Goal: Task Accomplishment & Management: Use online tool/utility

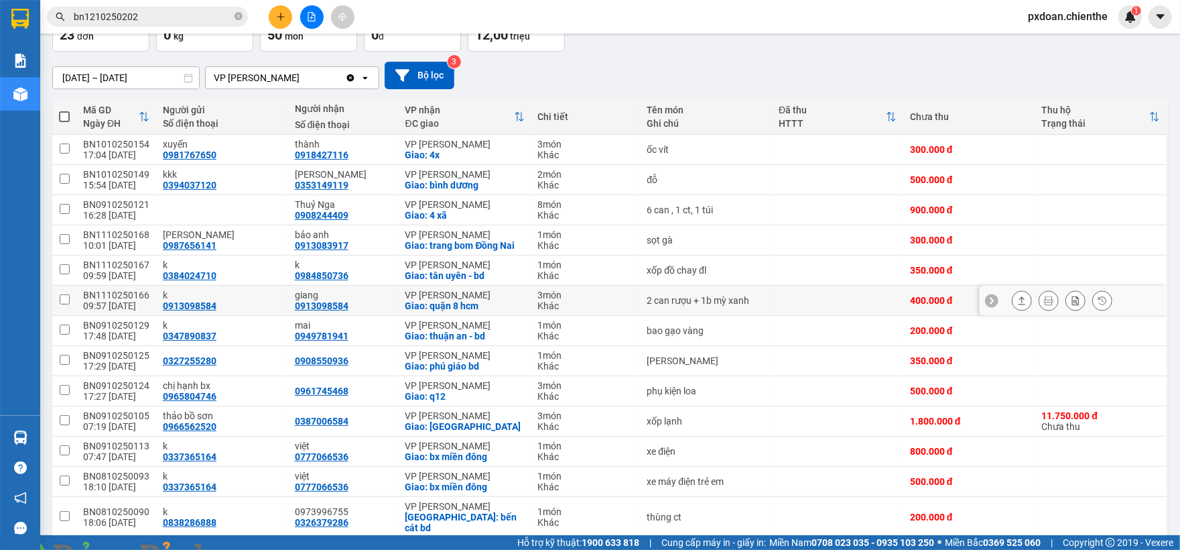
scroll to position [89, 0]
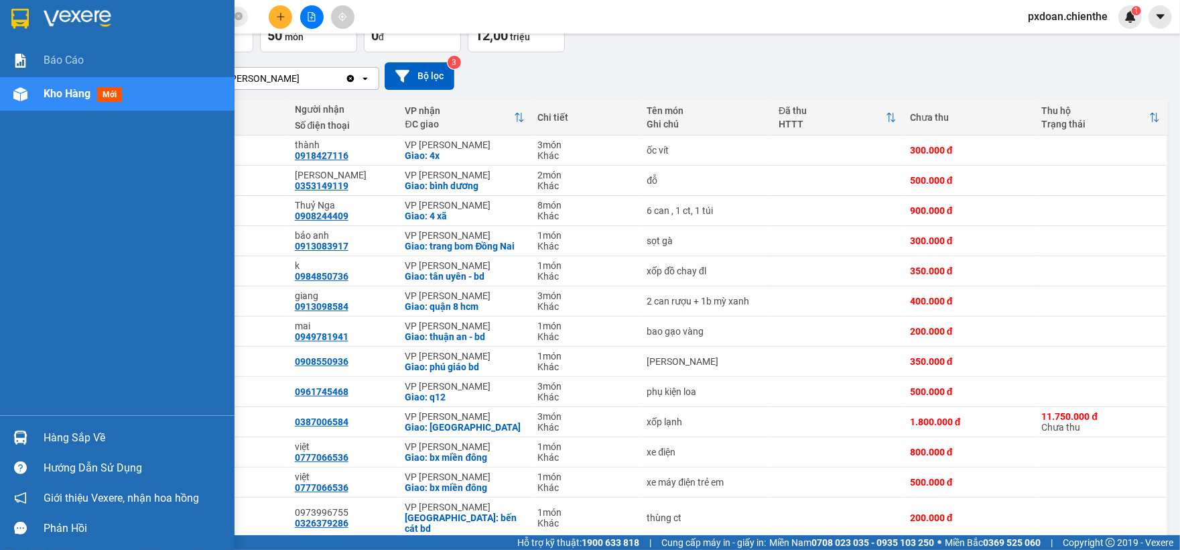
click at [90, 428] on div "Hàng sắp về" at bounding box center [134, 438] width 181 height 20
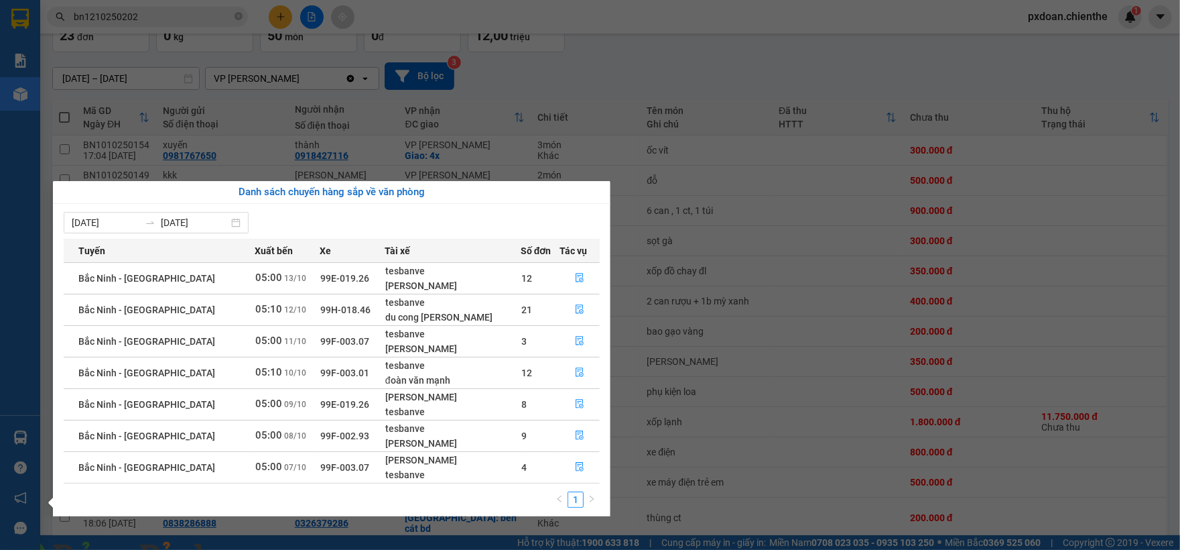
click at [870, 317] on section "Kết quả tìm kiếm ( 1 ) Bộ lọc Mã ĐH Trạng thái Món hàng Thu hộ Tổng cước Chưa c…" at bounding box center [590, 275] width 1180 height 550
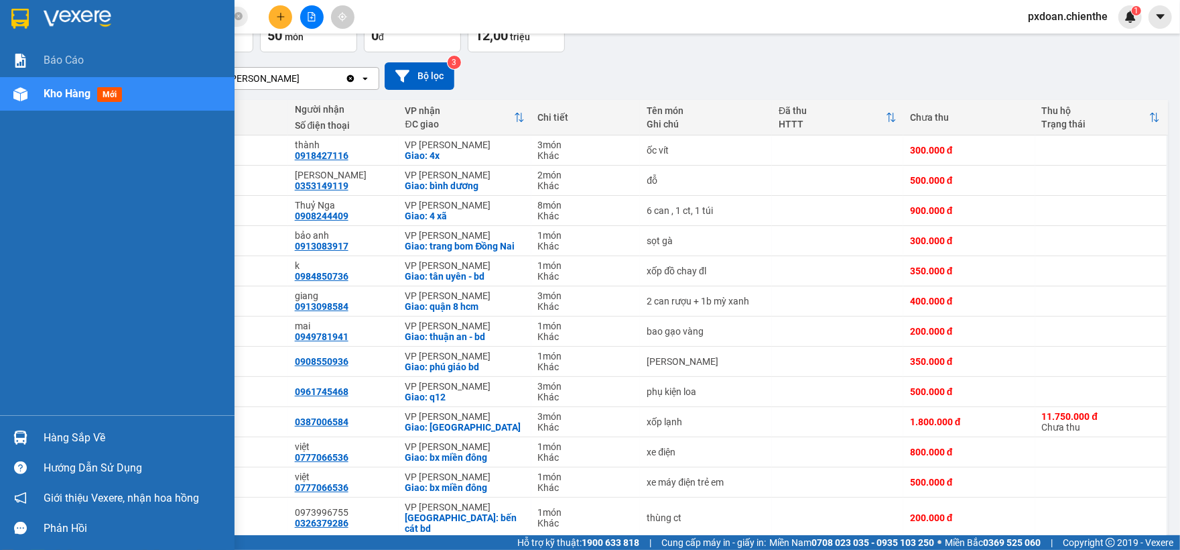
click at [25, 427] on div at bounding box center [20, 437] width 23 height 23
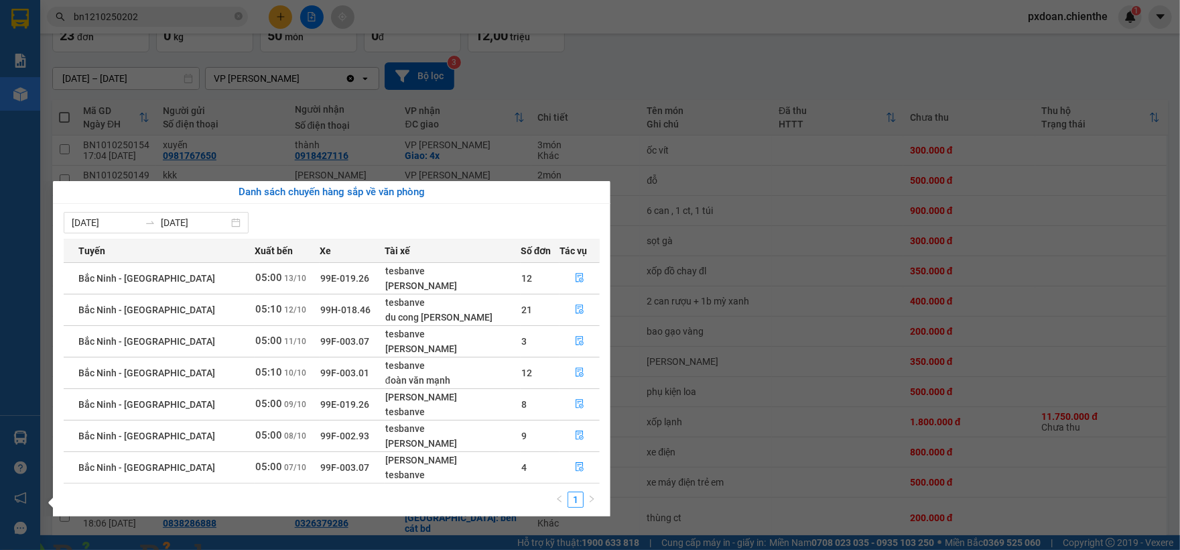
click at [835, 267] on section "Kết quả tìm kiếm ( 1 ) Bộ lọc Mã ĐH Trạng thái Món hàng Thu hộ Tổng cước Chưa c…" at bounding box center [590, 275] width 1180 height 550
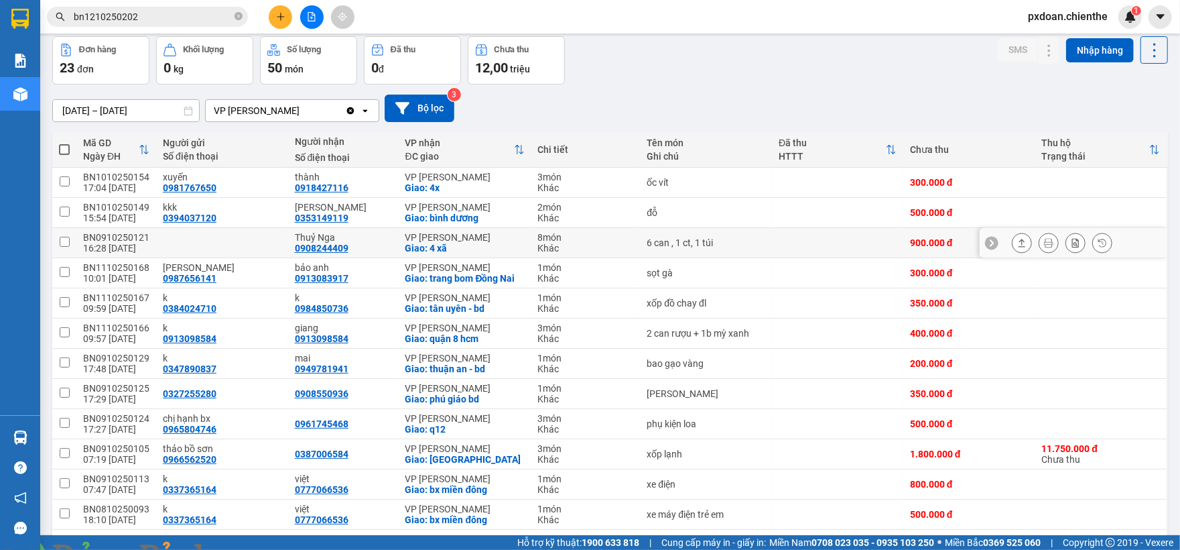
scroll to position [0, 0]
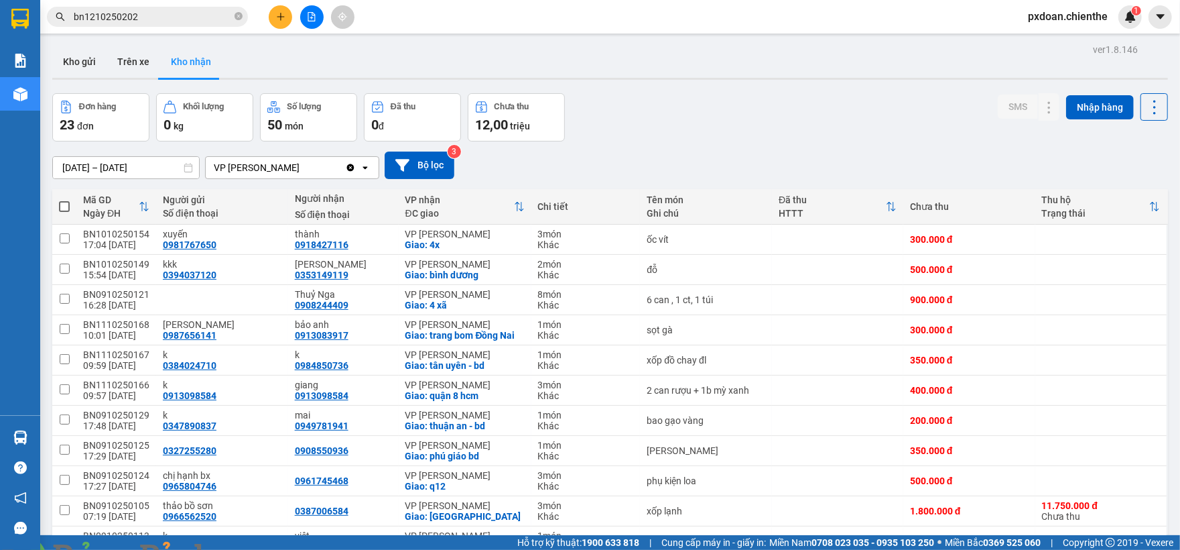
click at [83, 55] on button "Kho gửi" at bounding box center [79, 62] width 54 height 32
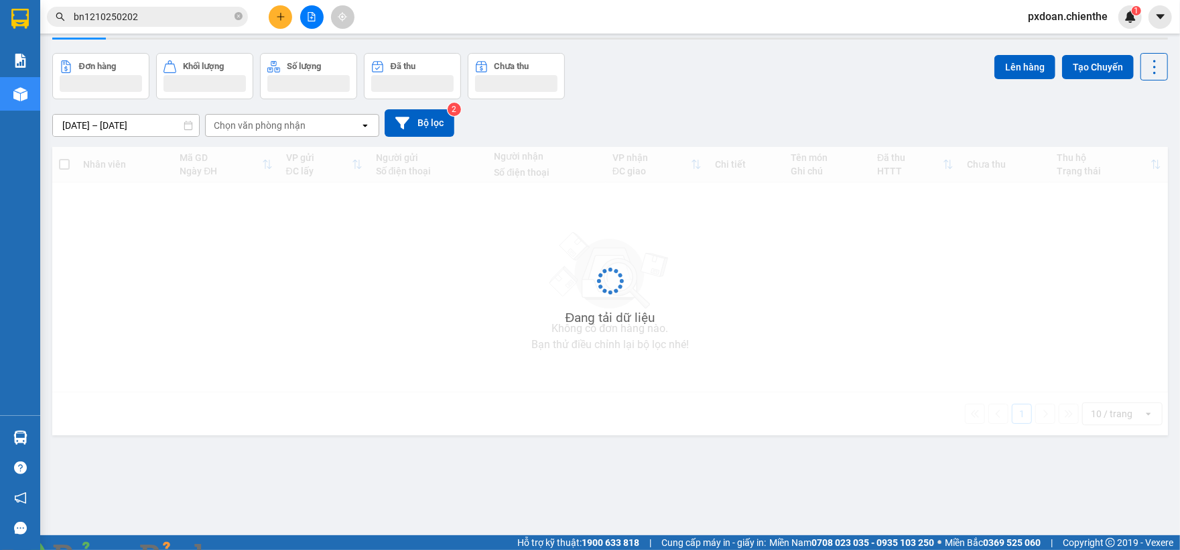
scroll to position [62, 0]
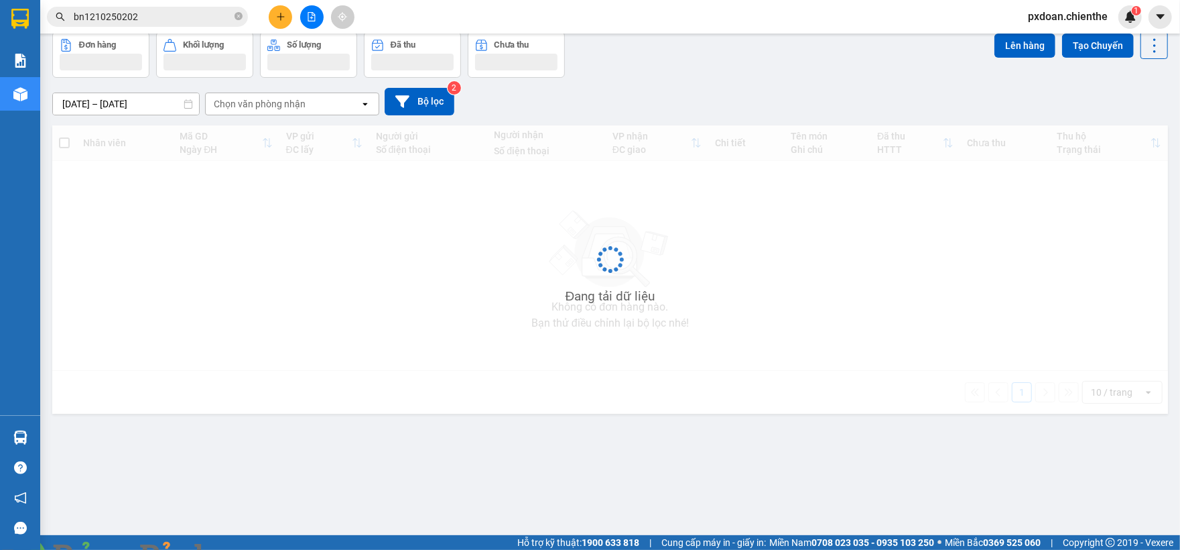
click at [105, 115] on div "ver 1.8.146 Kho gửi Trên xe Kho nhận Đơn hàng Khối lượng Số lượng Đã thu Chưa t…" at bounding box center [610, 254] width 1127 height 550
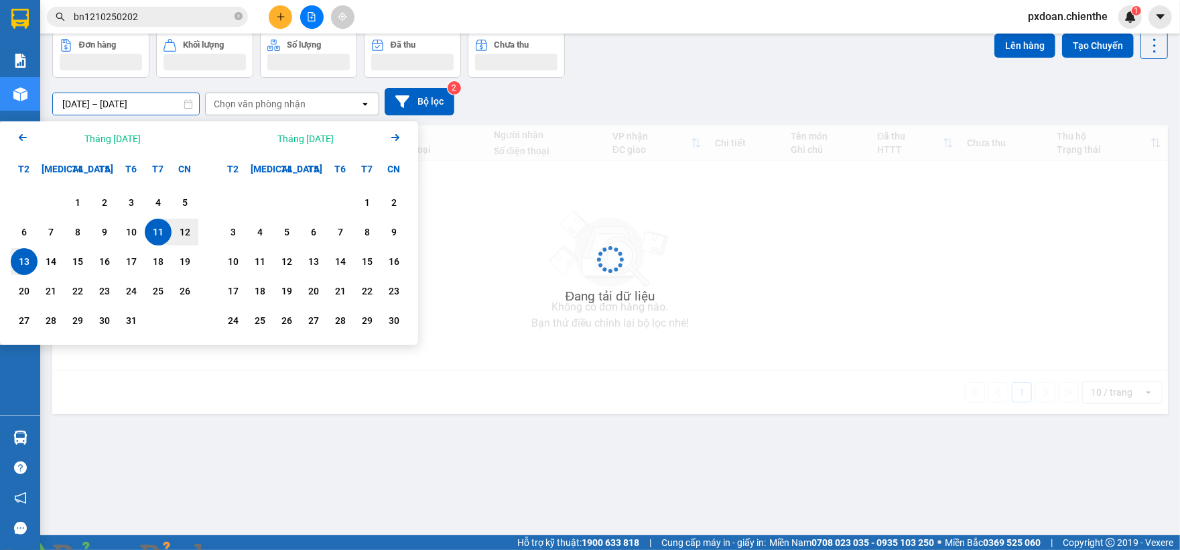
click at [24, 138] on icon "Arrow Left" at bounding box center [23, 137] width 16 height 16
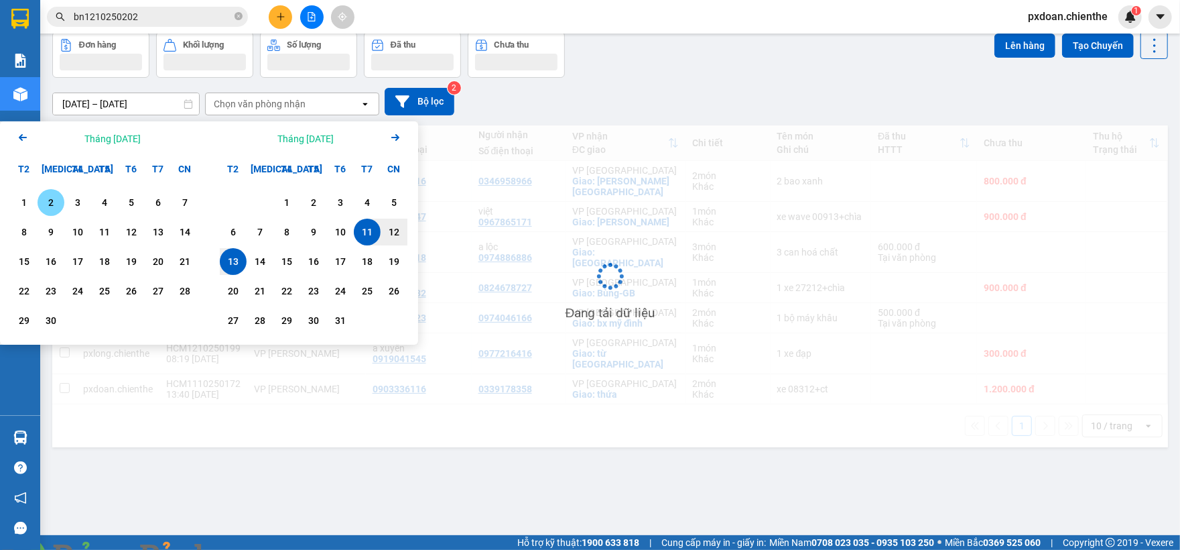
click at [21, 199] on div "1" at bounding box center [24, 202] width 19 height 16
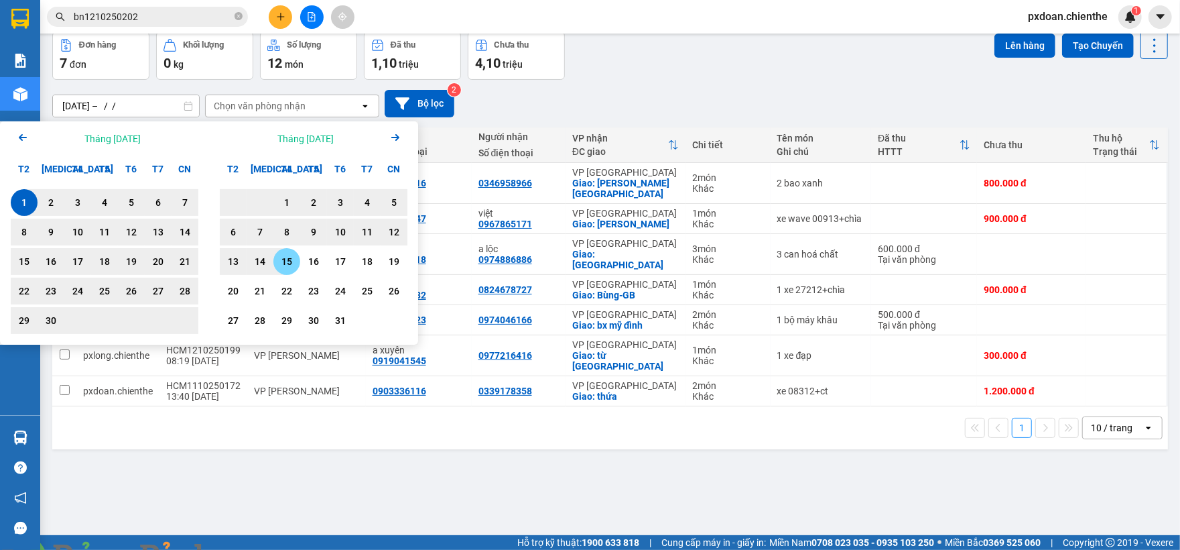
click at [284, 264] on div "15" at bounding box center [287, 261] width 19 height 16
type input "[DATE] – [DATE]"
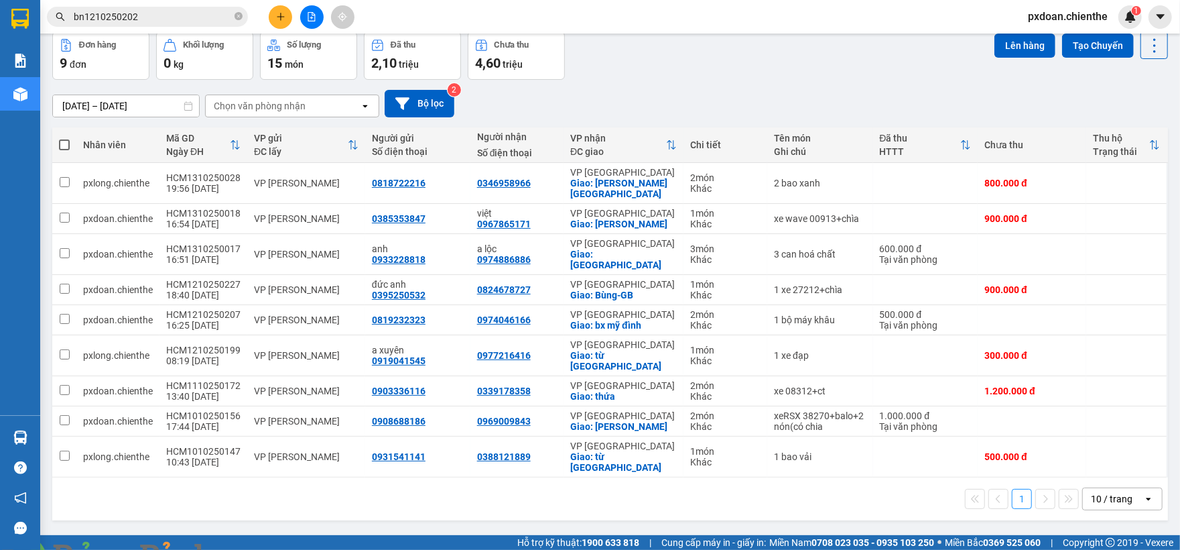
click at [1097, 488] on div "10 / trang" at bounding box center [1113, 498] width 60 height 21
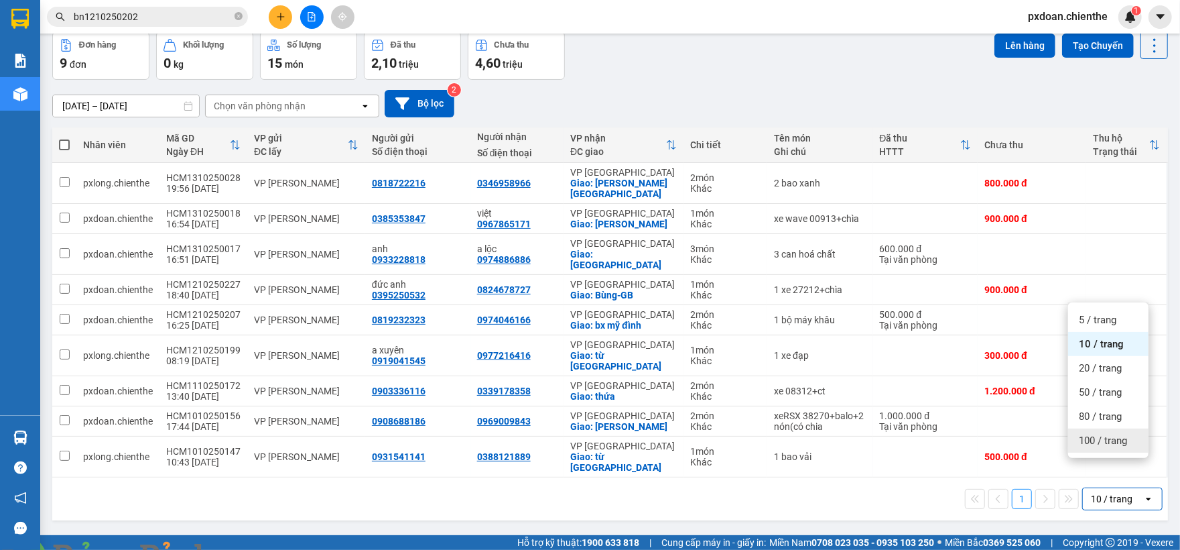
click at [1111, 448] on div "100 / trang" at bounding box center [1108, 440] width 80 height 24
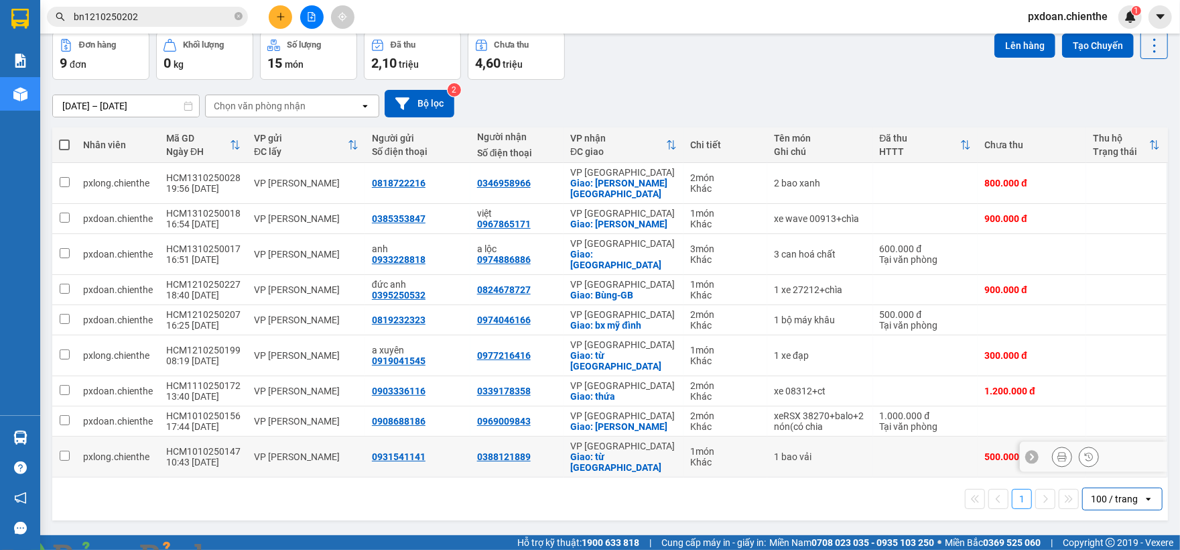
click at [744, 445] on td "1 món Khác" at bounding box center [726, 456] width 84 height 41
checkbox input "true"
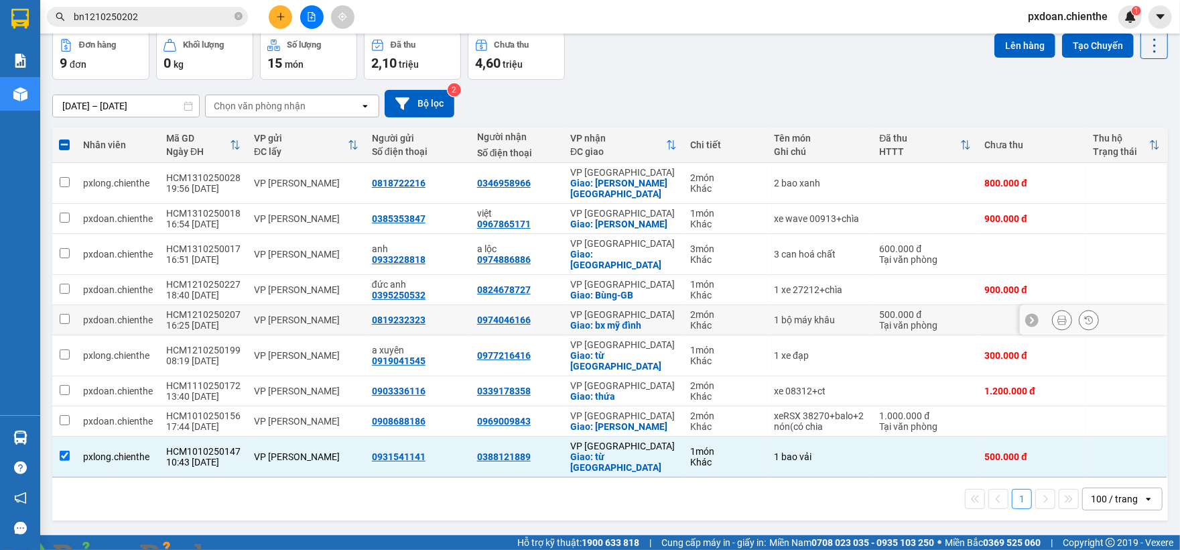
click at [729, 320] on div "Khác" at bounding box center [725, 325] width 70 height 11
checkbox input "true"
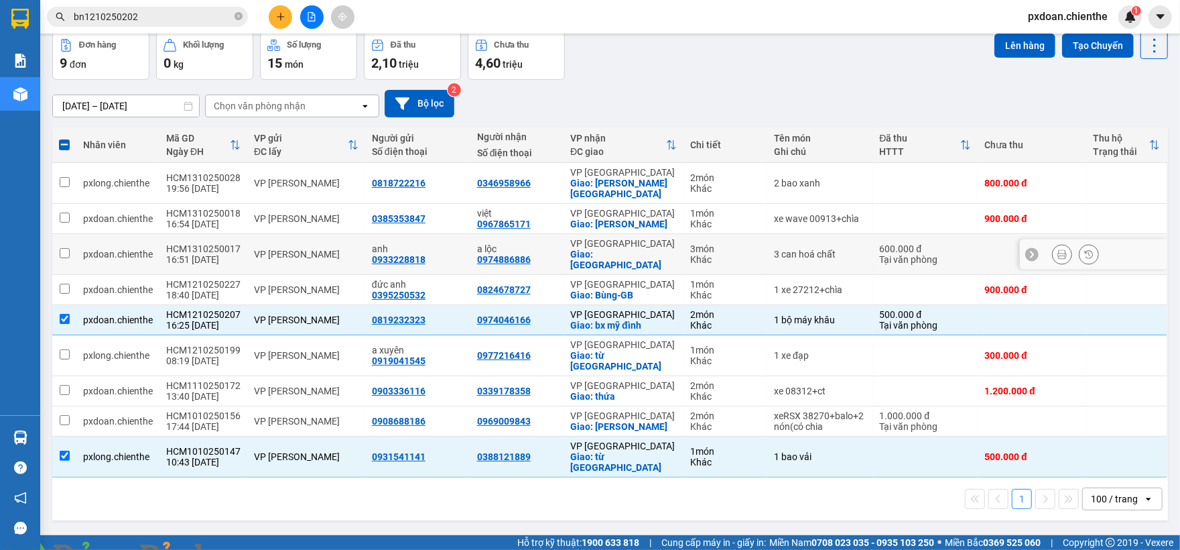
click at [725, 248] on div "3 món" at bounding box center [725, 248] width 70 height 11
checkbox input "true"
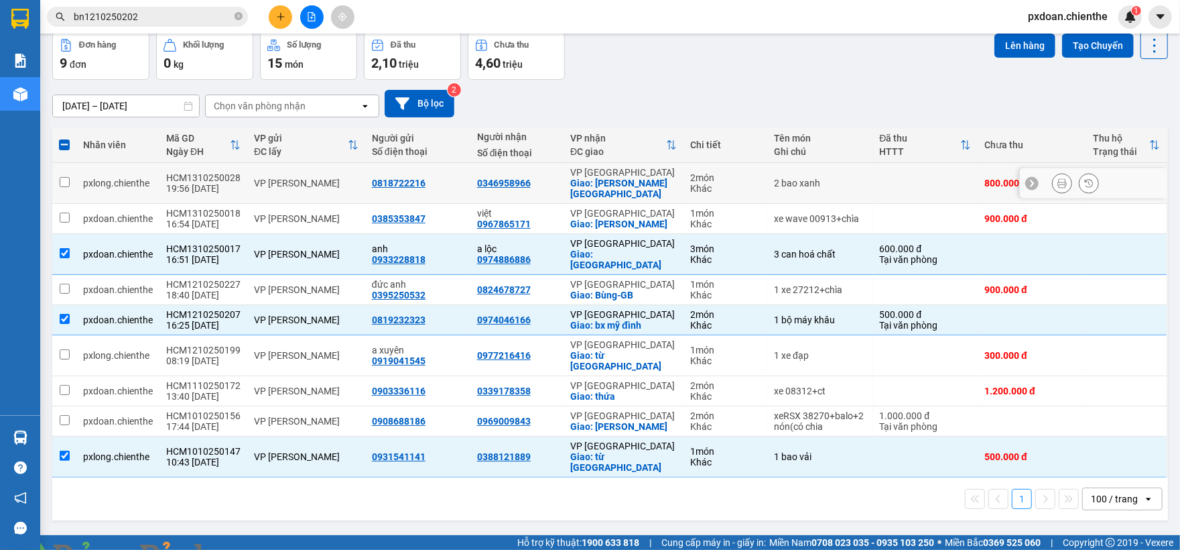
click at [732, 192] on div "Khác" at bounding box center [725, 188] width 70 height 11
checkbox input "true"
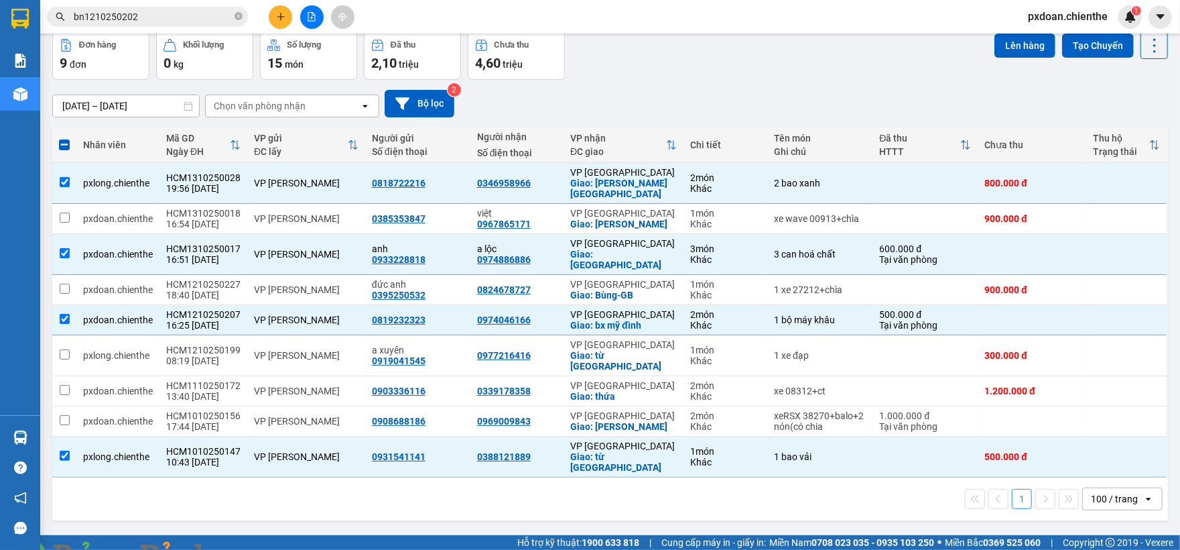
click at [247, 549] on img at bounding box center [243, 558] width 8 height 8
click at [1009, 52] on button "Lên hàng" at bounding box center [1025, 46] width 61 height 24
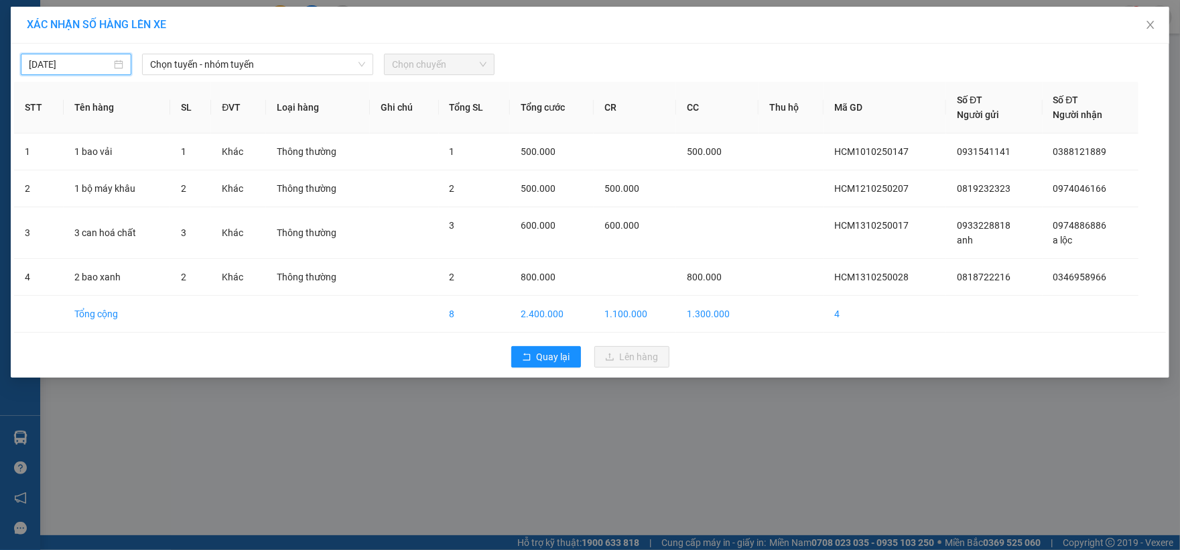
click at [79, 63] on input "[DATE]" at bounding box center [70, 64] width 82 height 15
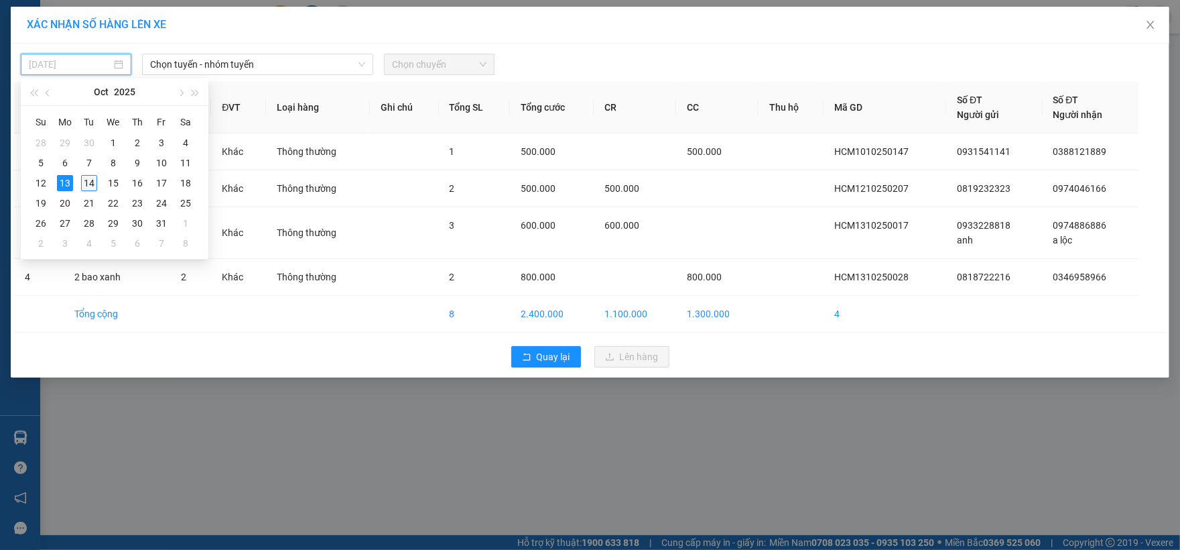
click at [88, 184] on div "14" at bounding box center [89, 183] width 16 height 16
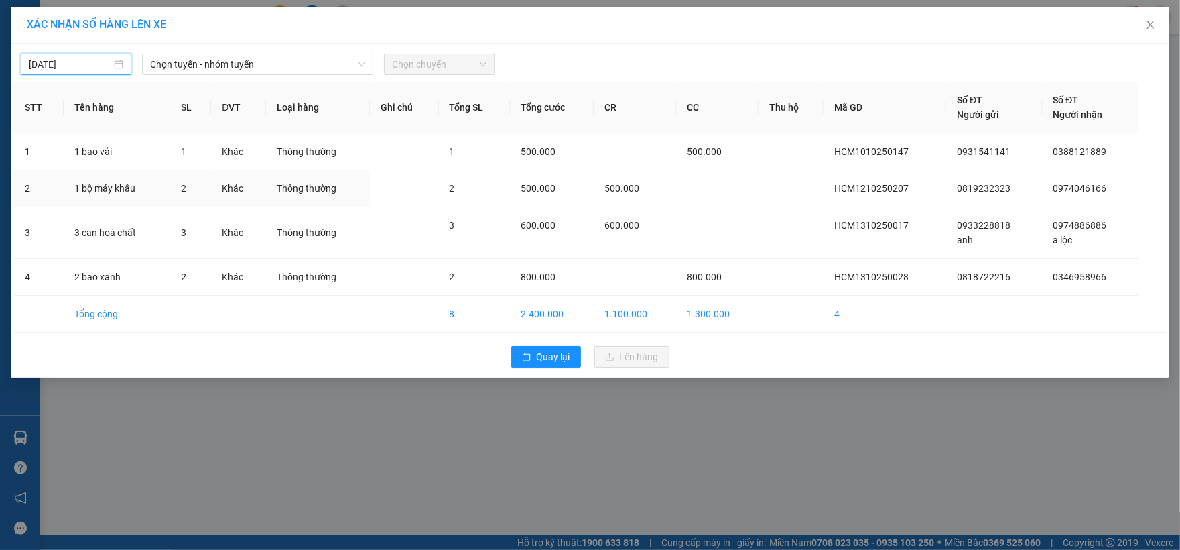
type input "[DATE]"
click at [282, 66] on span "Chọn tuyến - nhóm tuyến" at bounding box center [258, 64] width 216 height 20
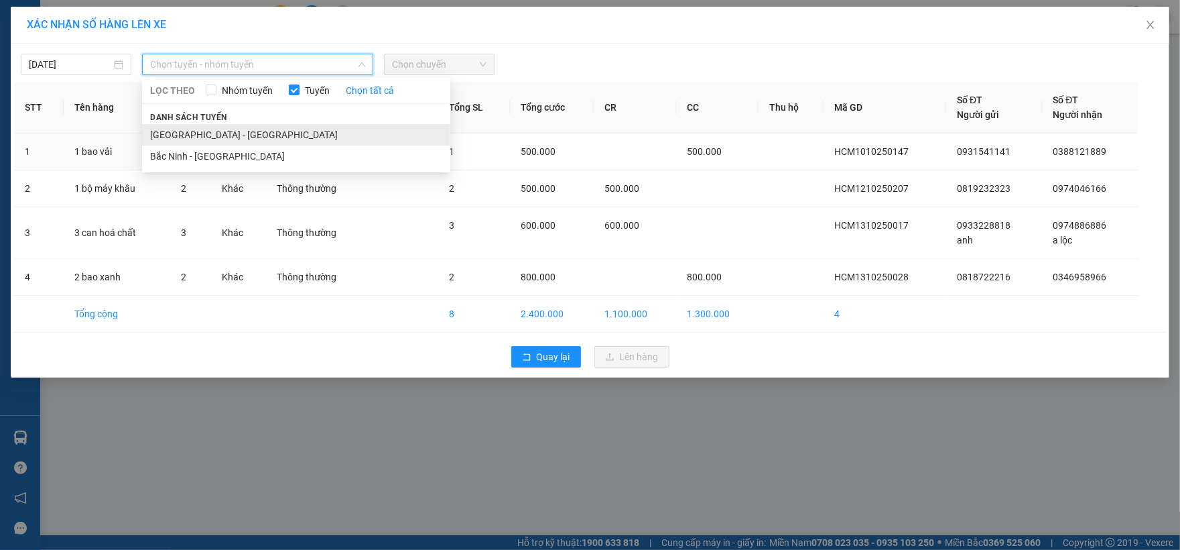
click at [245, 129] on li "[GEOGRAPHIC_DATA] - [GEOGRAPHIC_DATA]" at bounding box center [296, 134] width 308 height 21
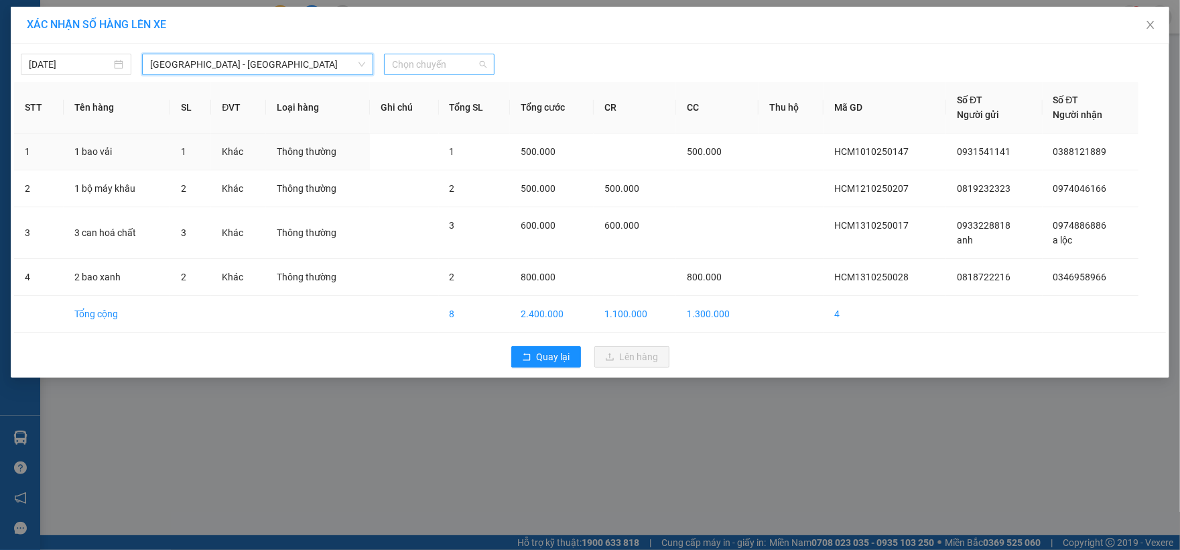
click at [449, 65] on span "Chọn chuyến" at bounding box center [439, 64] width 95 height 20
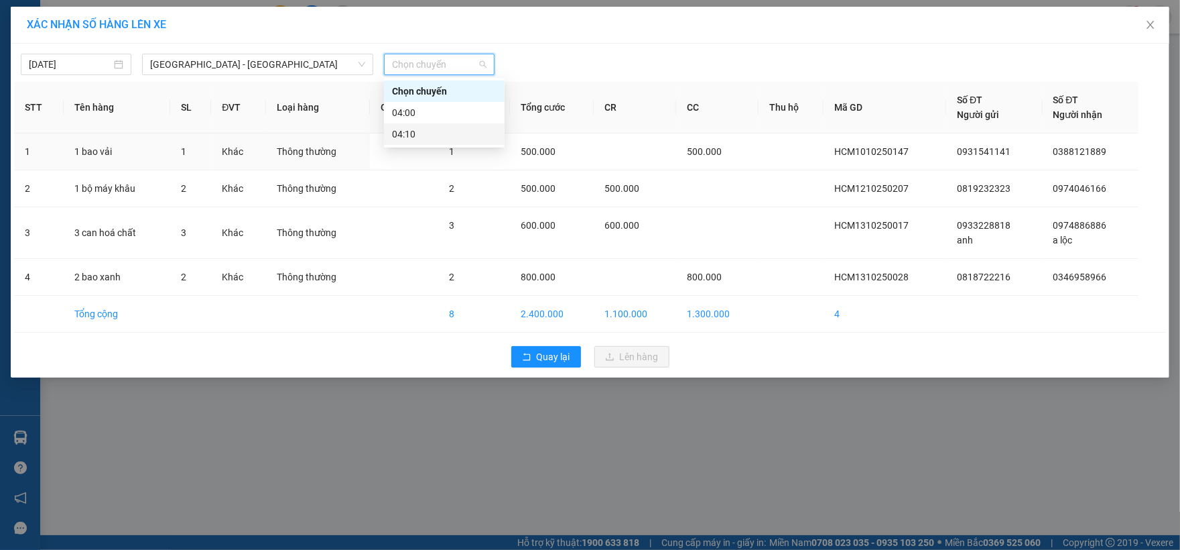
click at [460, 127] on div "04:10" at bounding box center [444, 133] width 121 height 21
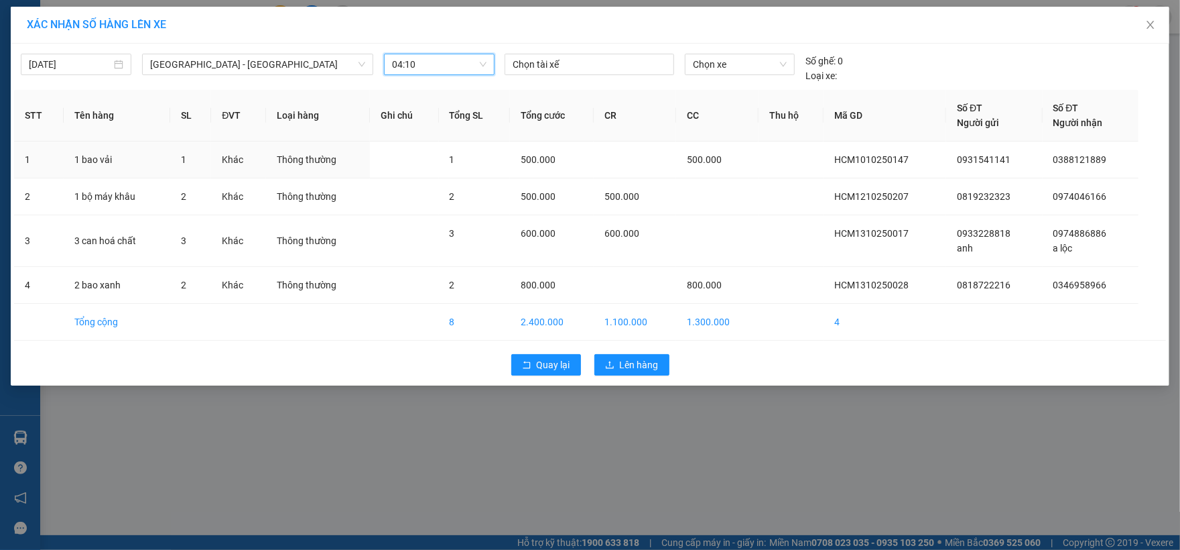
drag, startPoint x: 577, startPoint y: 67, endPoint x: 579, endPoint y: 78, distance: 11.6
click at [578, 68] on div at bounding box center [589, 64] width 163 height 16
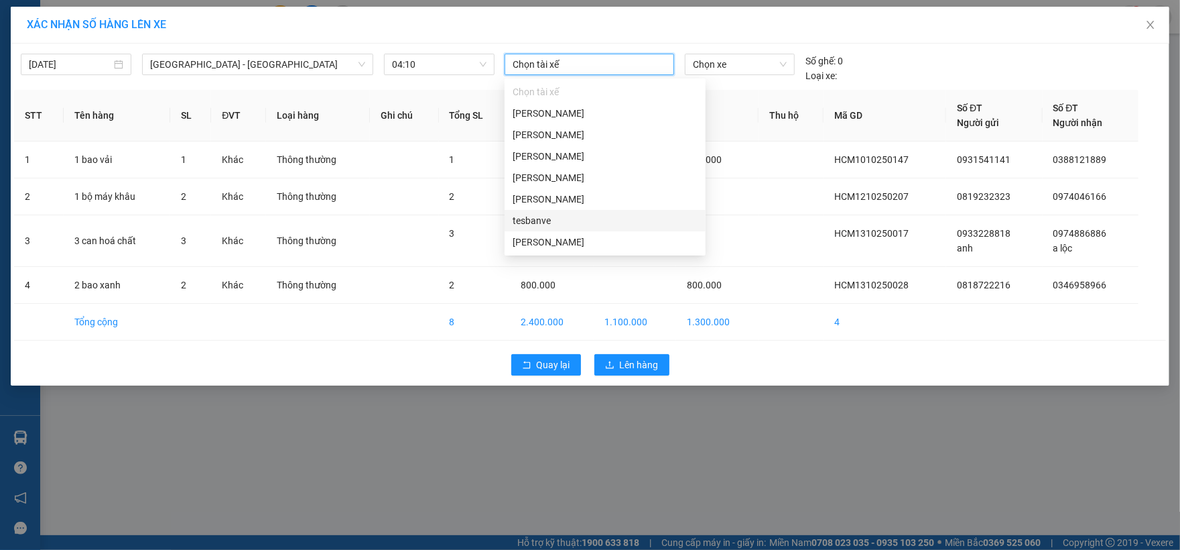
scroll to position [86, 0]
click at [582, 250] on div "du cong [PERSON_NAME]" at bounding box center [605, 241] width 201 height 21
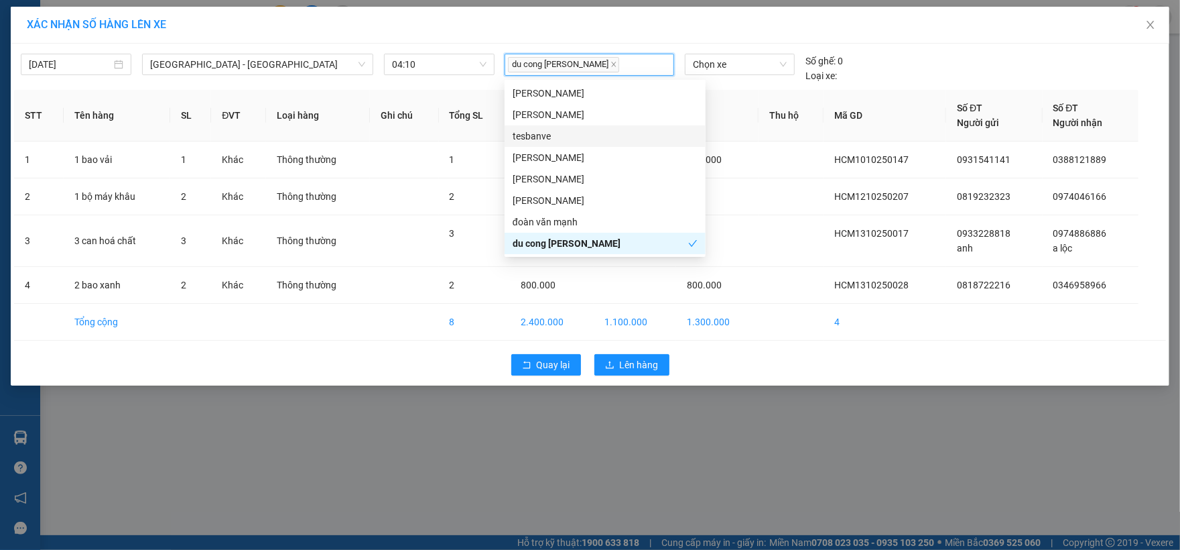
click at [574, 129] on div "tesbanve" at bounding box center [605, 136] width 185 height 15
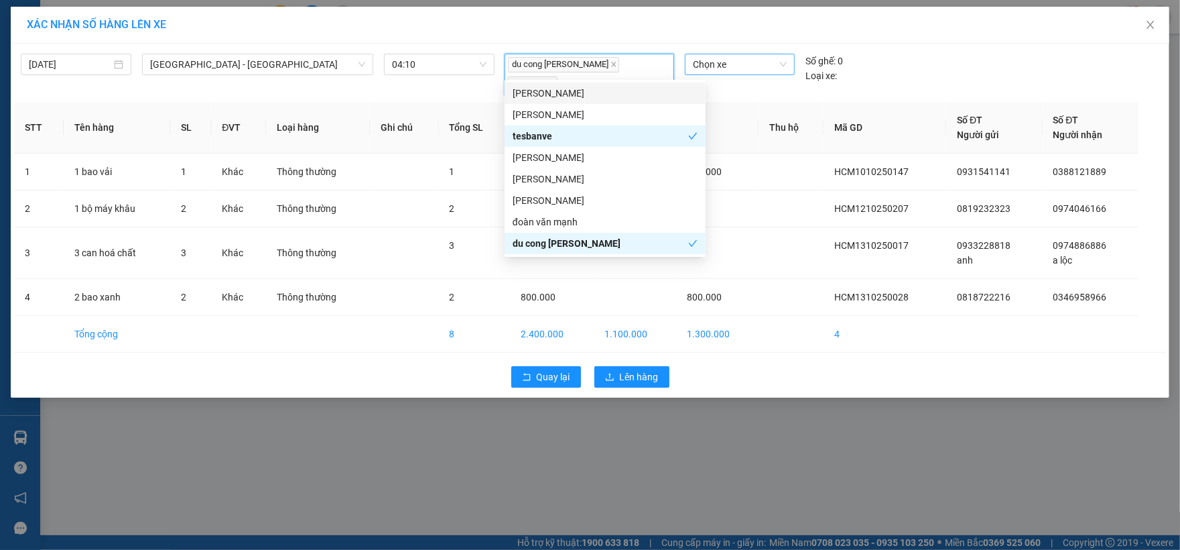
click at [733, 60] on span "Chọn xe" at bounding box center [740, 64] width 94 height 20
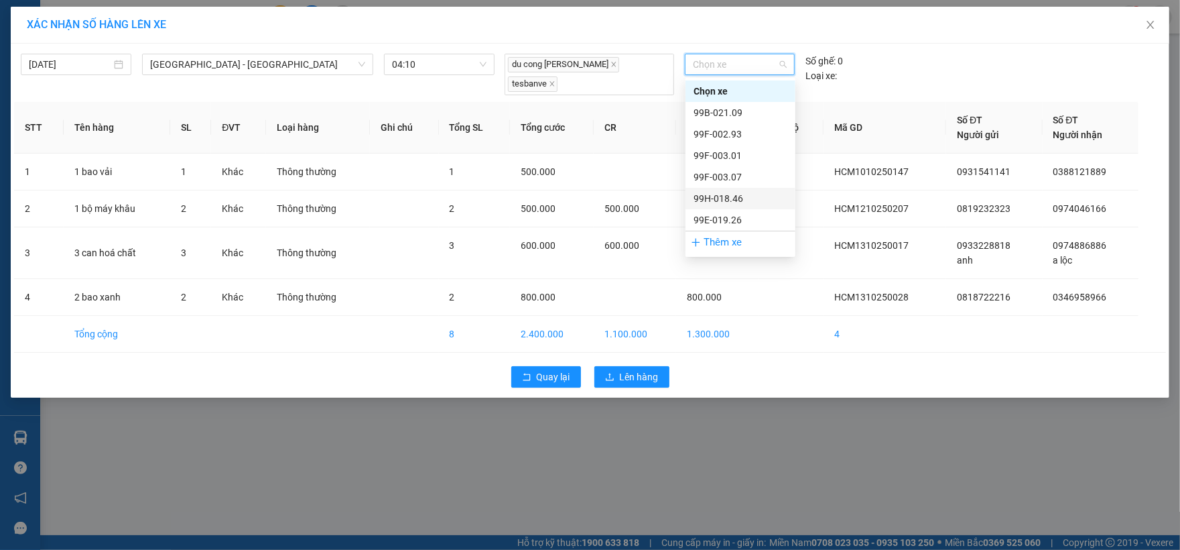
click at [738, 194] on div "99H-018.46" at bounding box center [741, 198] width 94 height 15
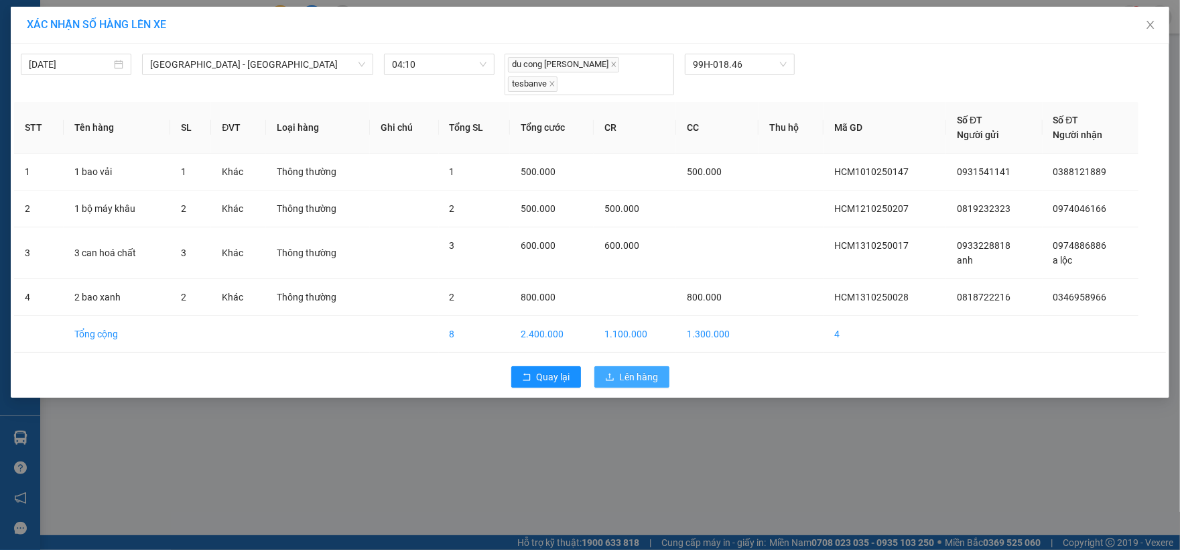
click at [633, 369] on span "Lên hàng" at bounding box center [639, 376] width 39 height 15
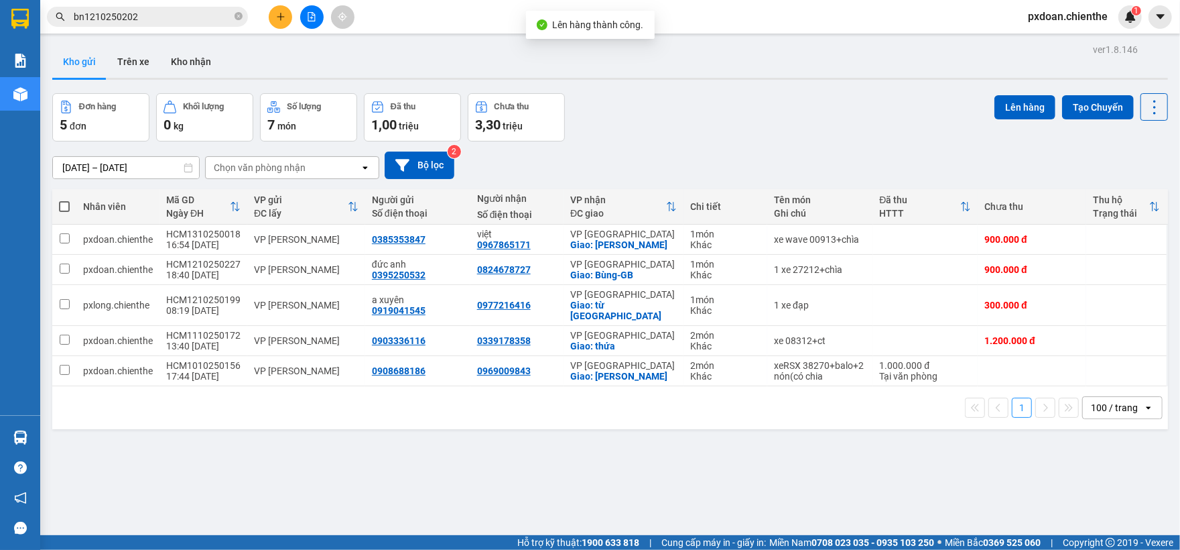
scroll to position [62, 0]
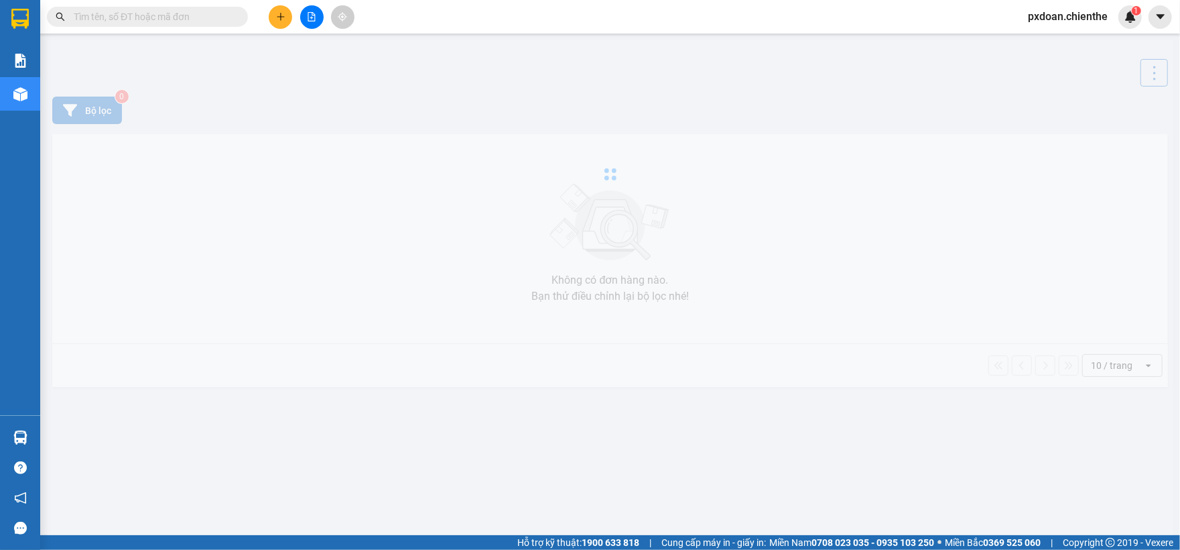
click at [314, 27] on button at bounding box center [311, 16] width 23 height 23
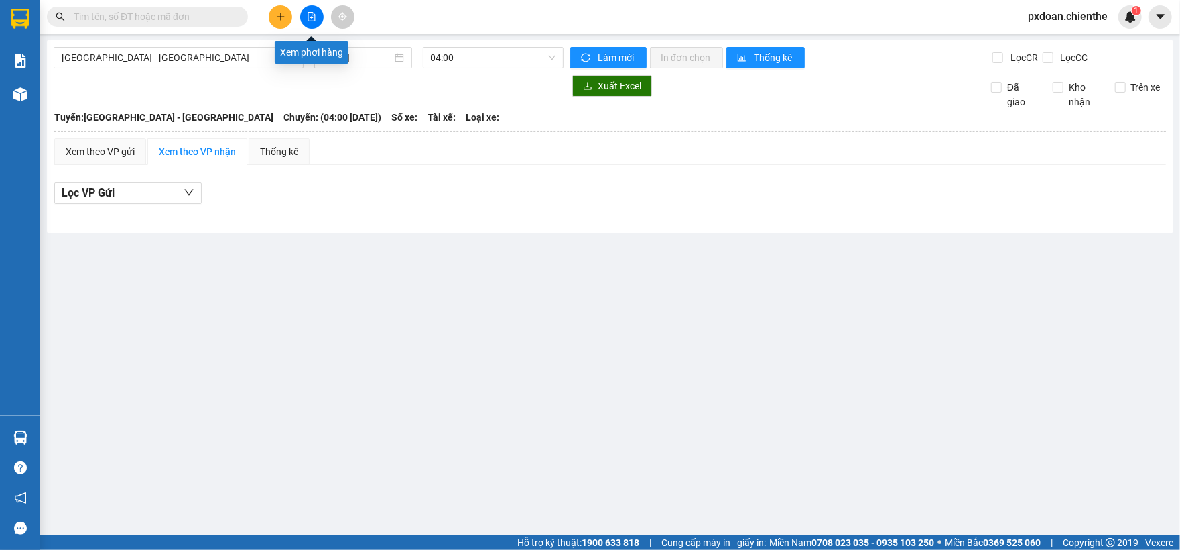
click at [312, 17] on icon "file-add" at bounding box center [311, 16] width 7 height 9
click at [495, 64] on span "04:00" at bounding box center [493, 58] width 125 height 20
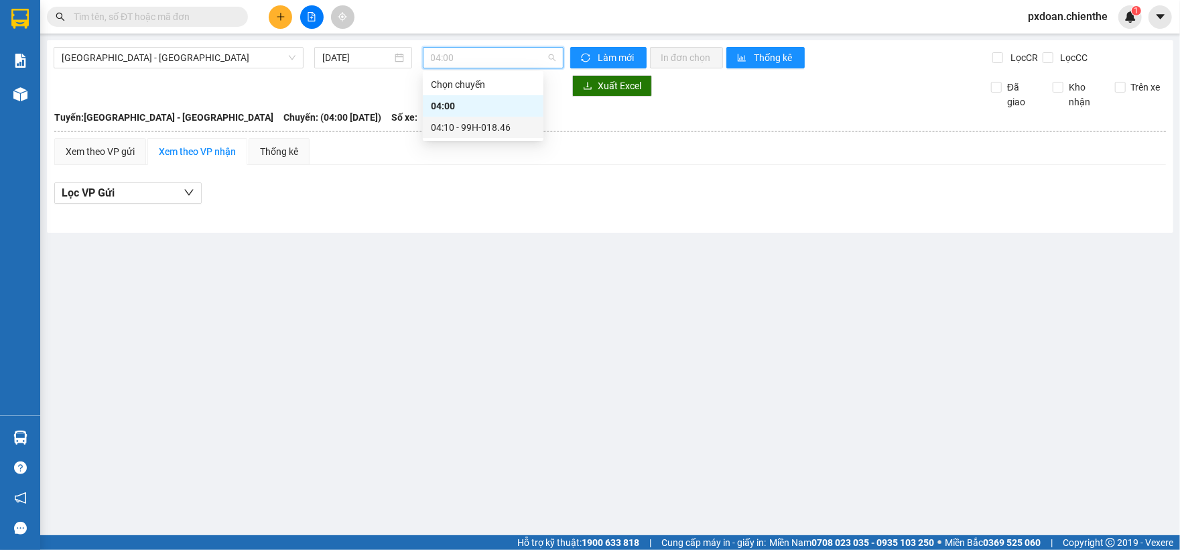
click at [483, 127] on div "04:10 - 99H-018.46" at bounding box center [483, 127] width 105 height 15
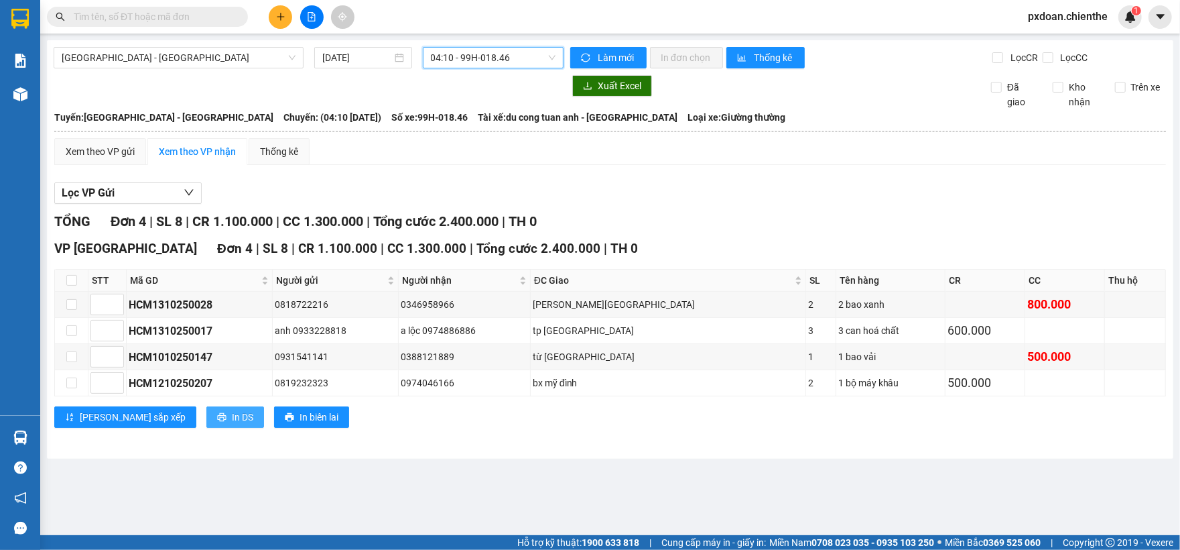
click at [232, 424] on span "In DS" at bounding box center [242, 417] width 21 height 15
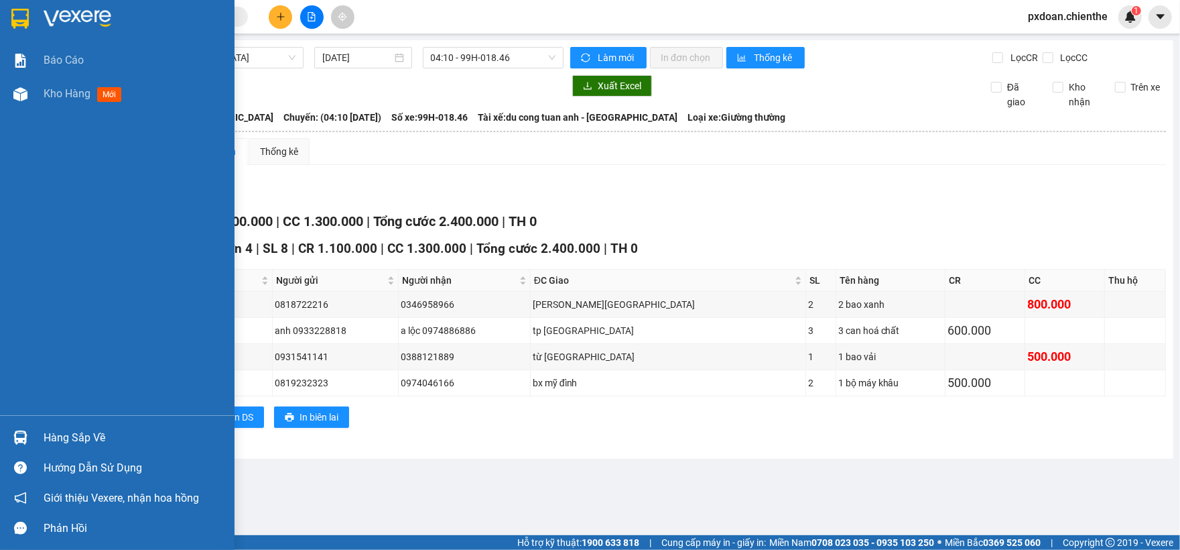
click at [44, 432] on div "Hàng sắp về" at bounding box center [134, 438] width 181 height 20
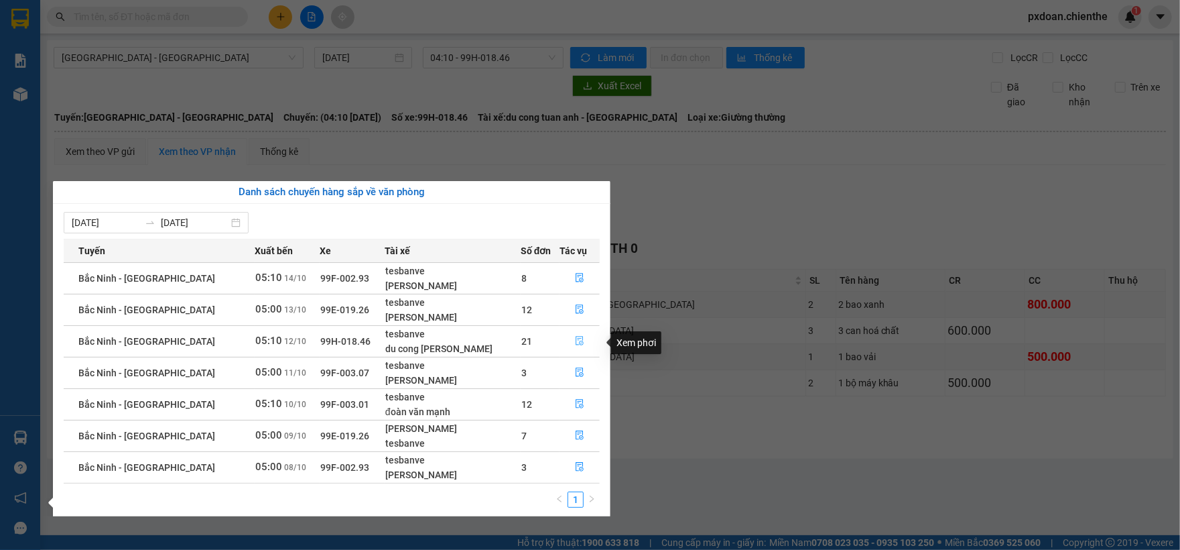
click at [567, 350] on button "button" at bounding box center [579, 340] width 39 height 21
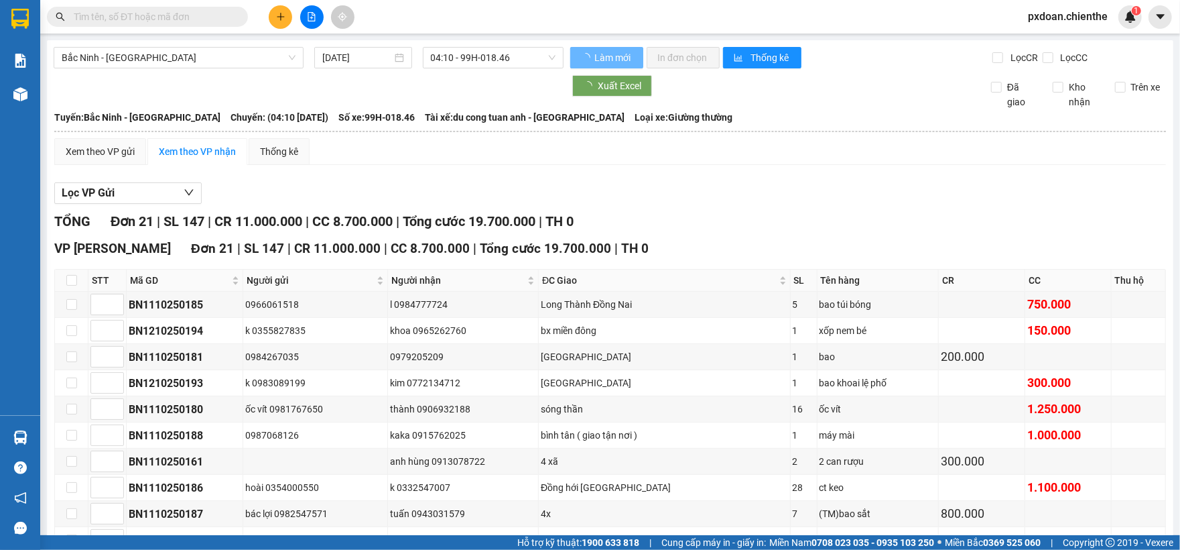
type input "12/10/2025"
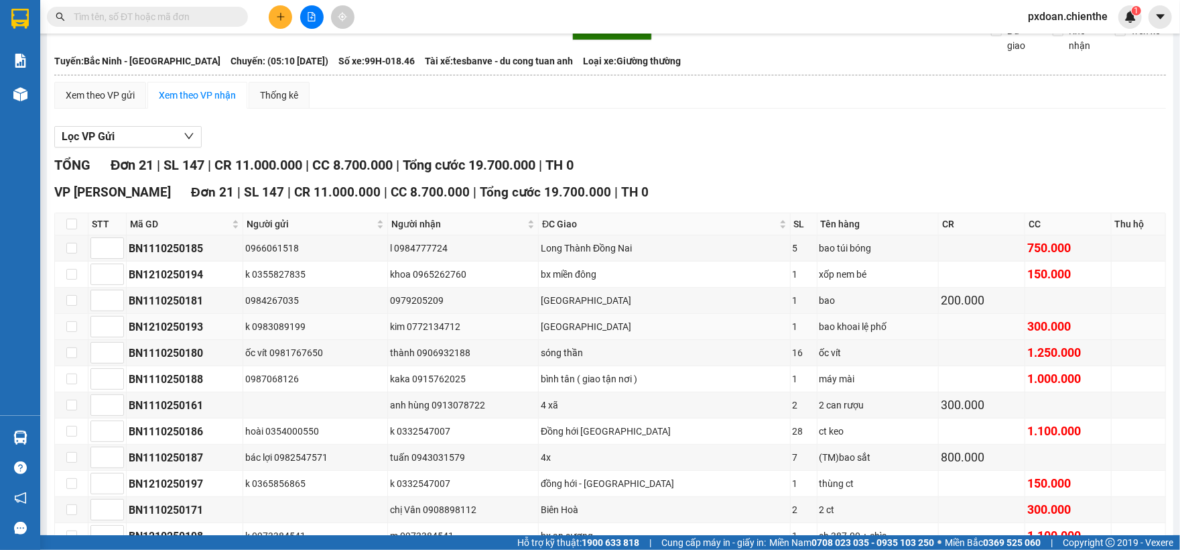
scroll to position [89, 0]
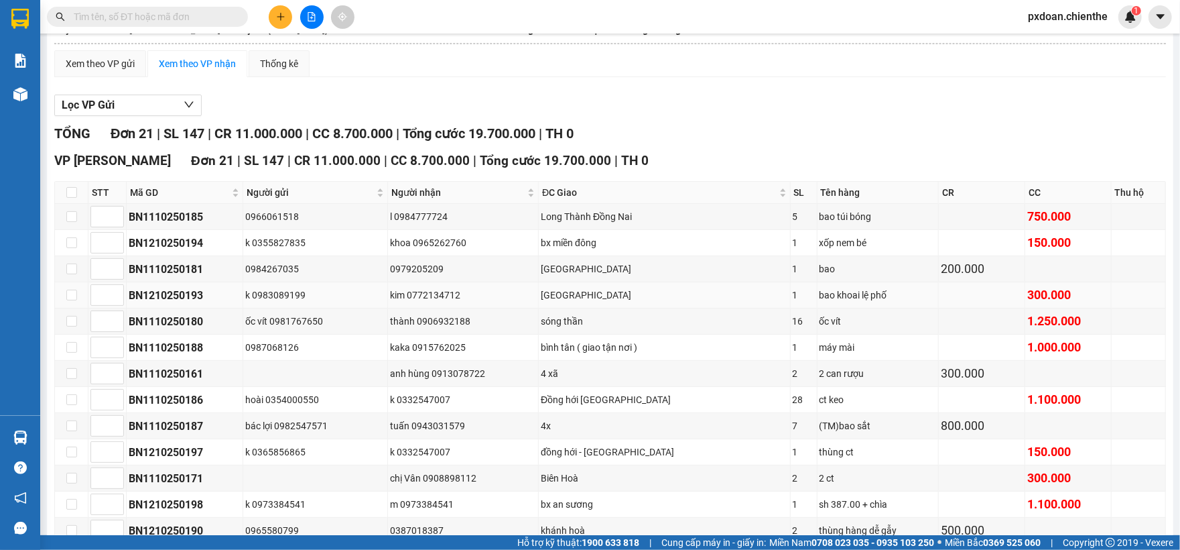
click at [63, 294] on td at bounding box center [72, 295] width 34 height 26
click at [66, 296] on input "checkbox" at bounding box center [71, 295] width 11 height 11
checkbox input "true"
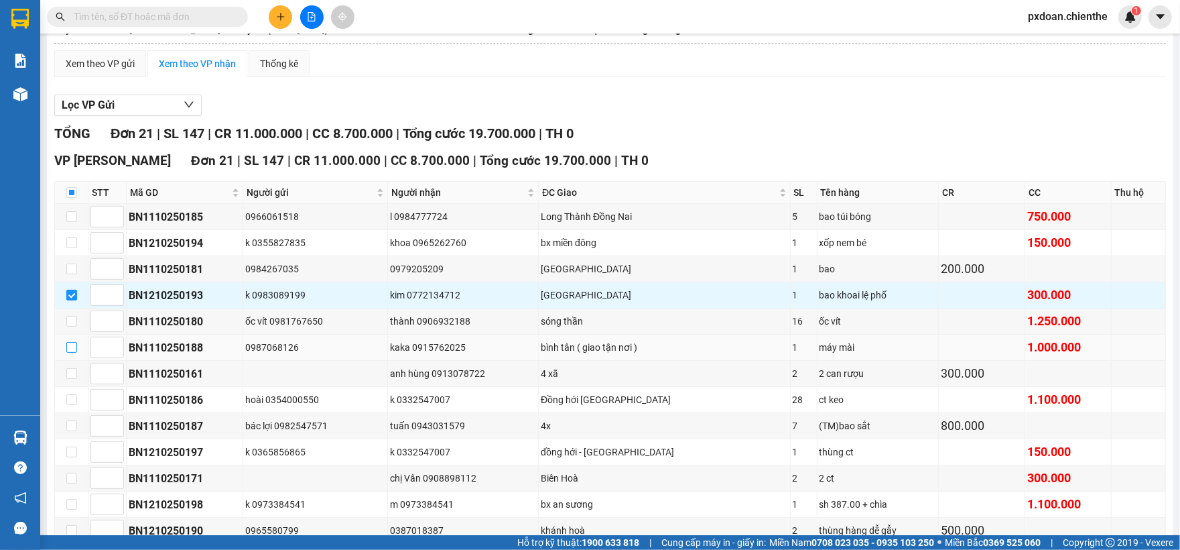
click at [76, 353] on input "checkbox" at bounding box center [71, 347] width 11 height 11
checkbox input "true"
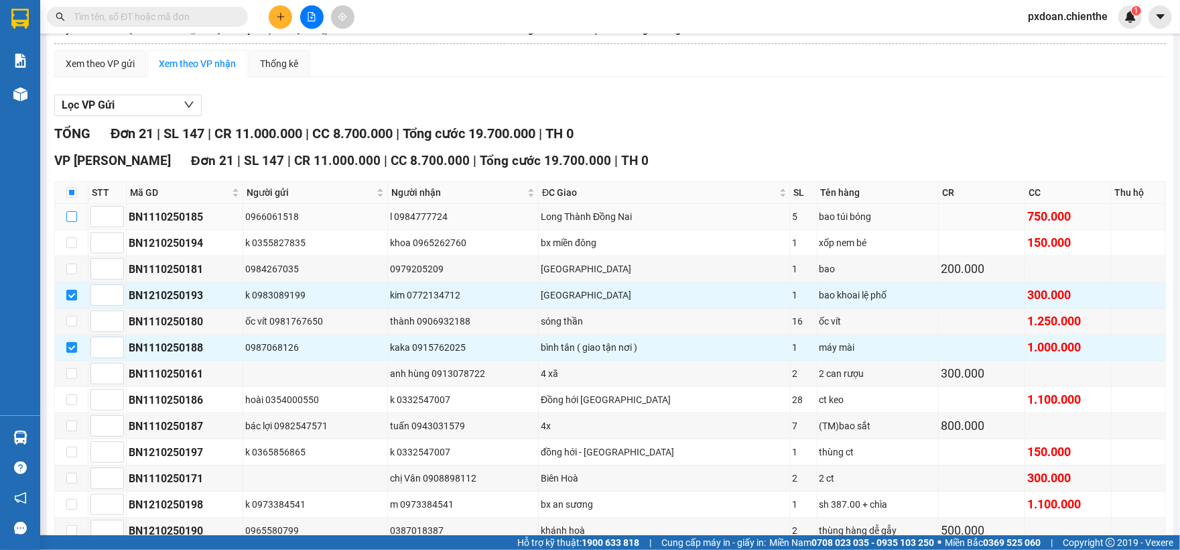
click at [71, 216] on input "checkbox" at bounding box center [71, 216] width 11 height 11
checkbox input "true"
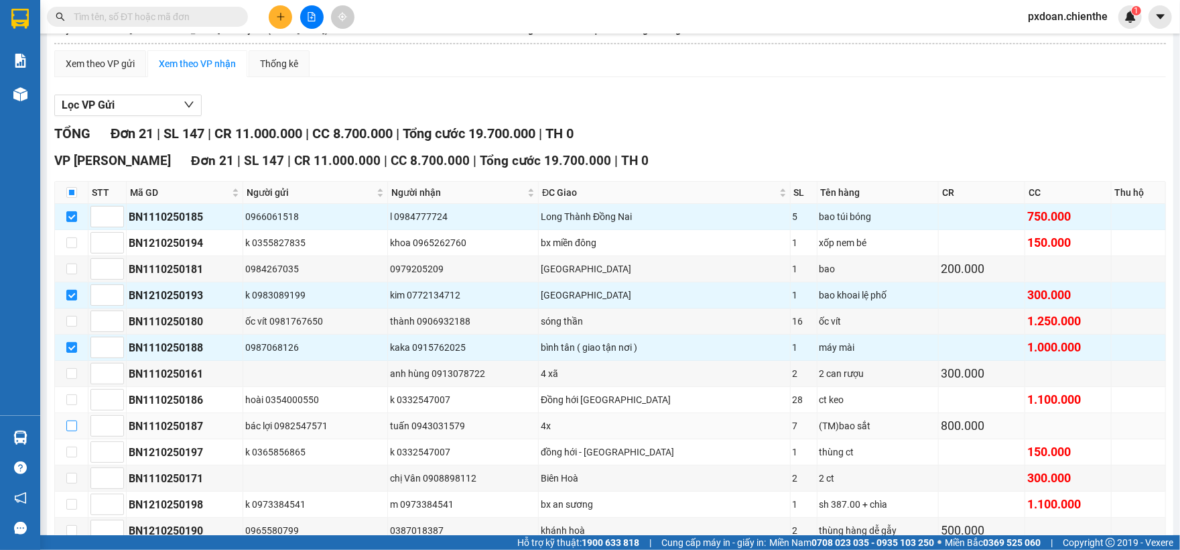
click at [68, 433] on label at bounding box center [71, 425] width 11 height 15
click at [68, 431] on input "checkbox" at bounding box center [71, 425] width 11 height 11
checkbox input "true"
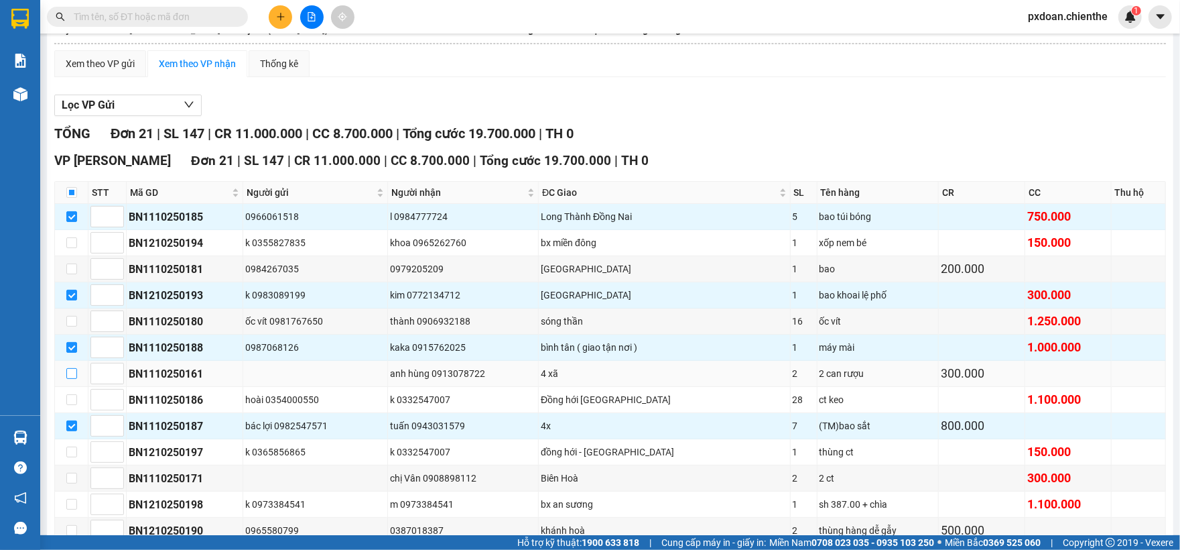
click at [74, 379] on input "checkbox" at bounding box center [71, 373] width 11 height 11
checkbox input "true"
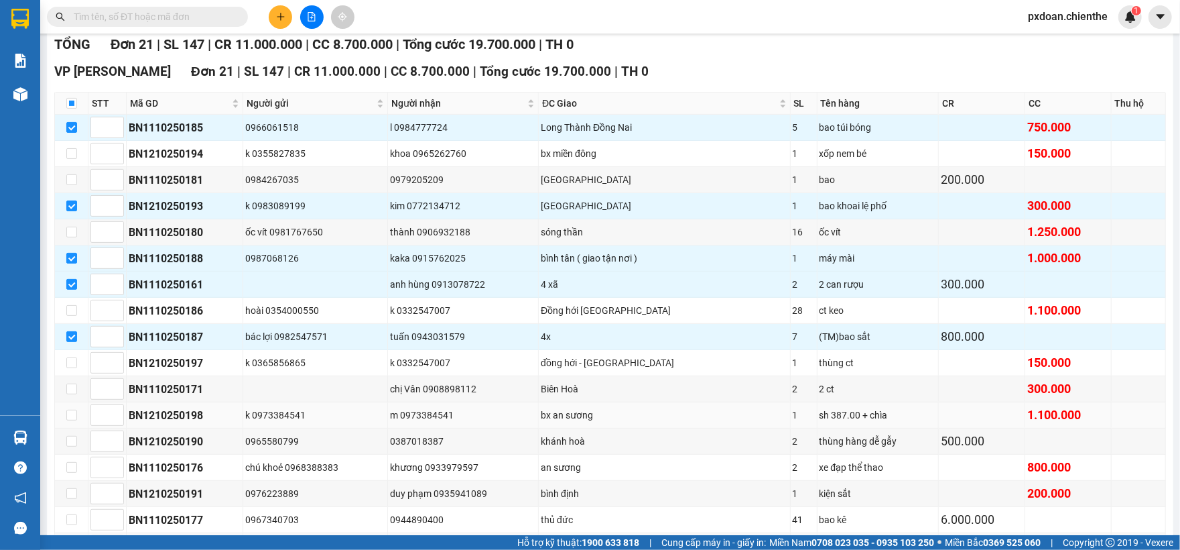
scroll to position [268, 0]
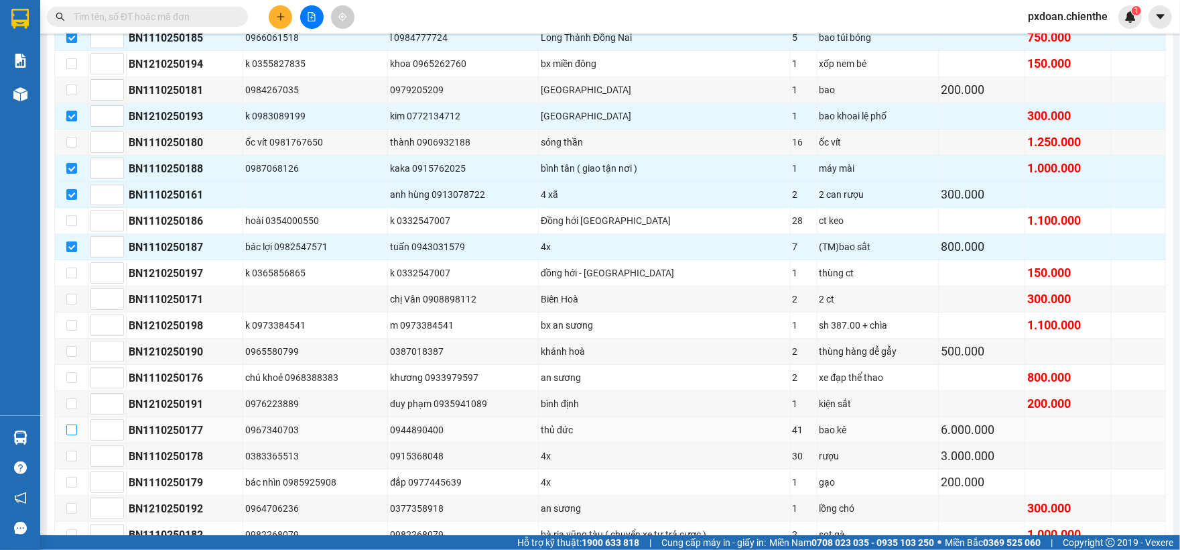
click at [71, 435] on input "checkbox" at bounding box center [71, 429] width 11 height 11
checkbox input "true"
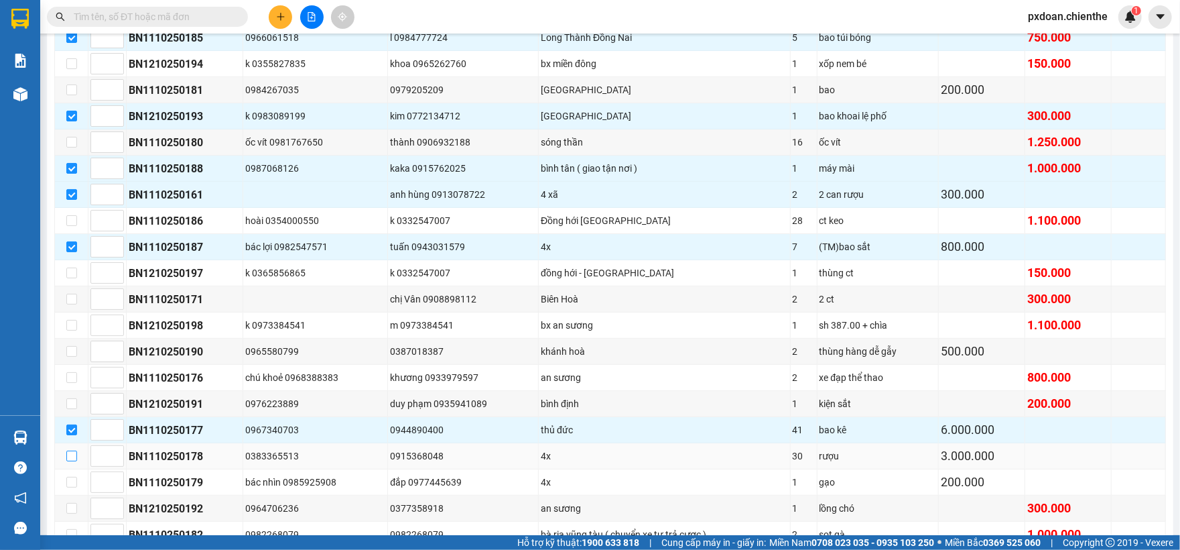
click at [71, 461] on input "checkbox" at bounding box center [71, 455] width 11 height 11
checkbox input "true"
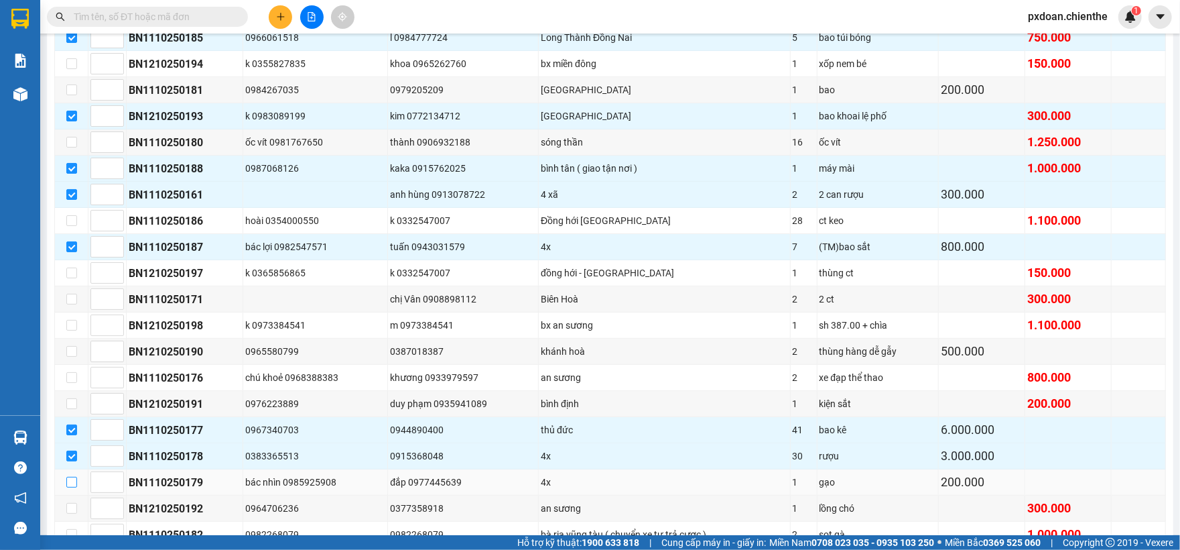
click at [72, 487] on input "checkbox" at bounding box center [71, 482] width 11 height 11
checkbox input "true"
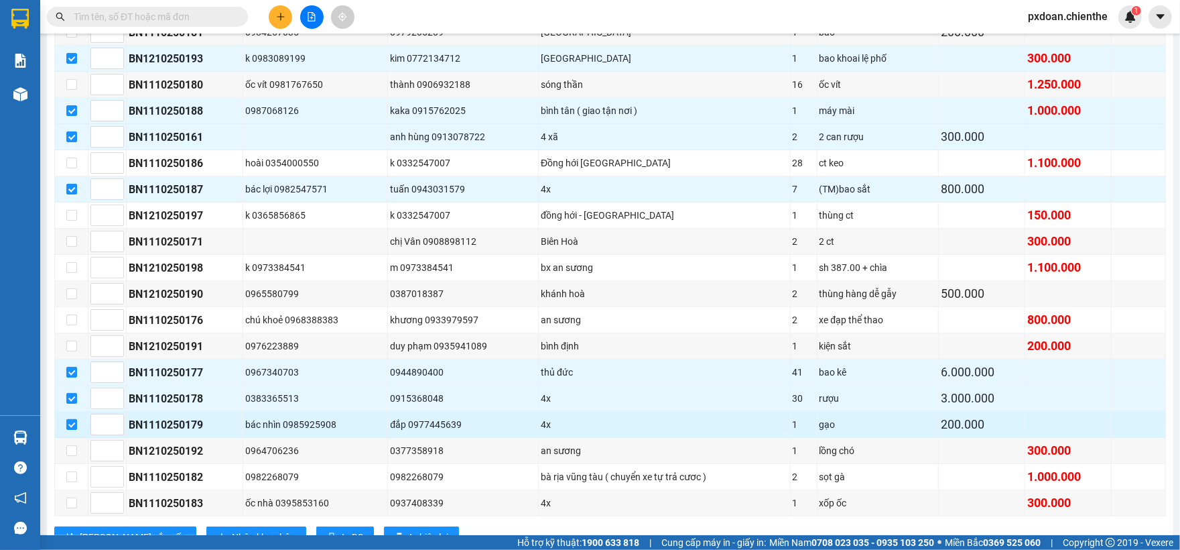
scroll to position [357, 0]
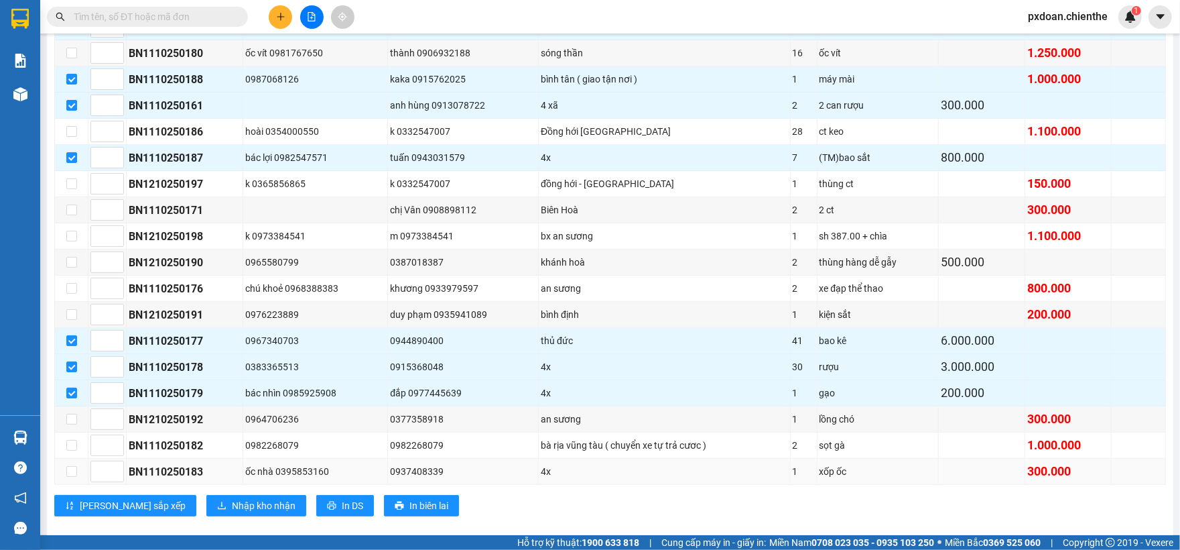
click at [76, 485] on td at bounding box center [72, 471] width 34 height 26
click at [70, 477] on input "checkbox" at bounding box center [71, 471] width 11 height 11
checkbox input "true"
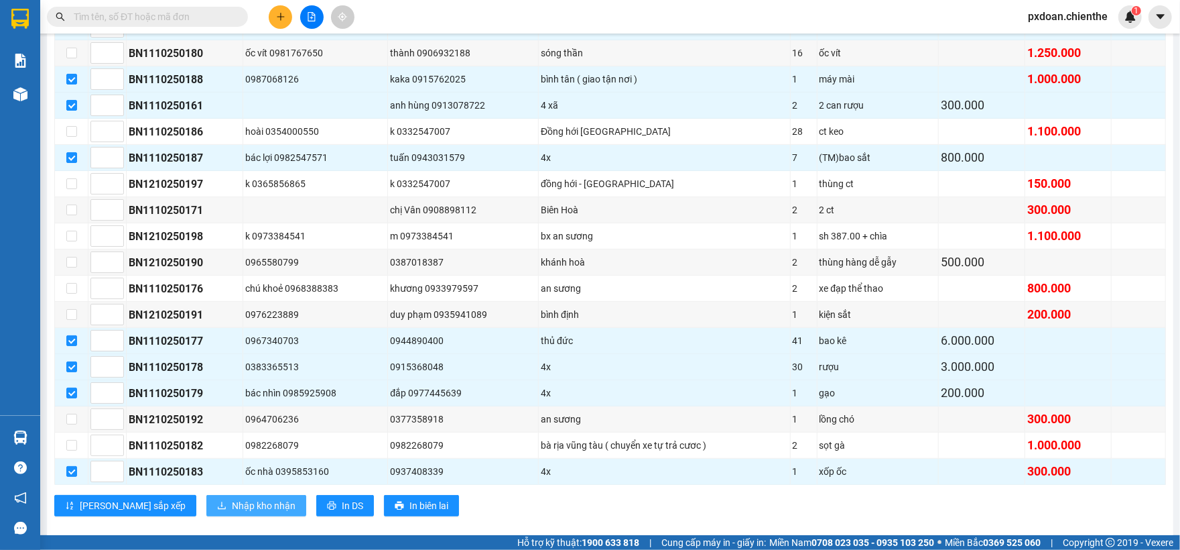
click at [232, 513] on span "Nhập kho nhận" at bounding box center [264, 505] width 64 height 15
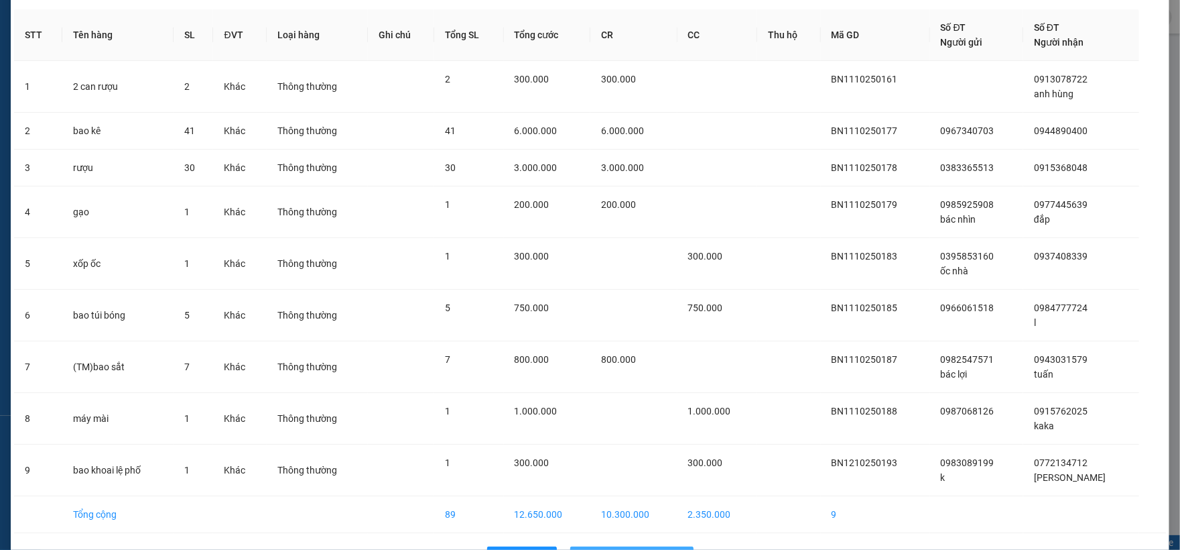
scroll to position [98, 0]
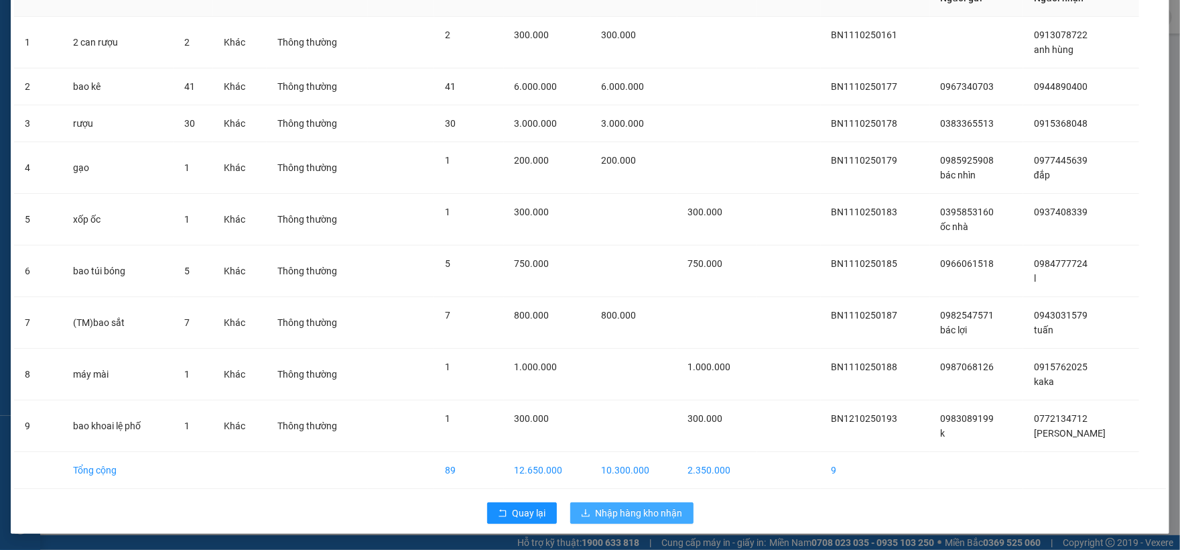
click at [664, 518] on span "Nhập hàng kho nhận" at bounding box center [639, 512] width 87 height 15
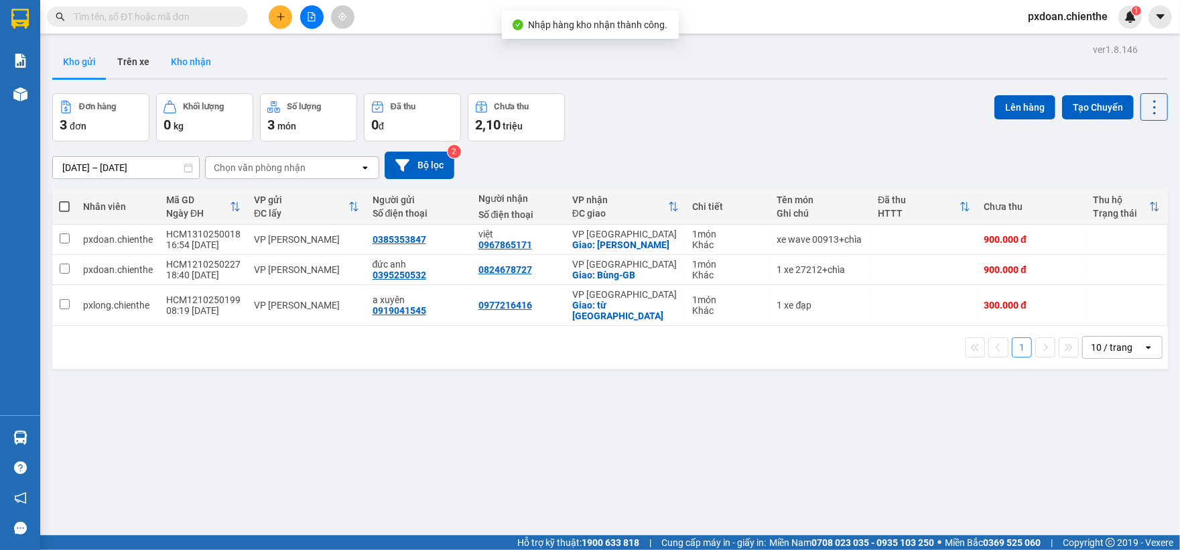
drag, startPoint x: 198, startPoint y: 63, endPoint x: 200, endPoint y: 70, distance: 6.8
click at [198, 62] on button "Kho nhận" at bounding box center [191, 62] width 62 height 32
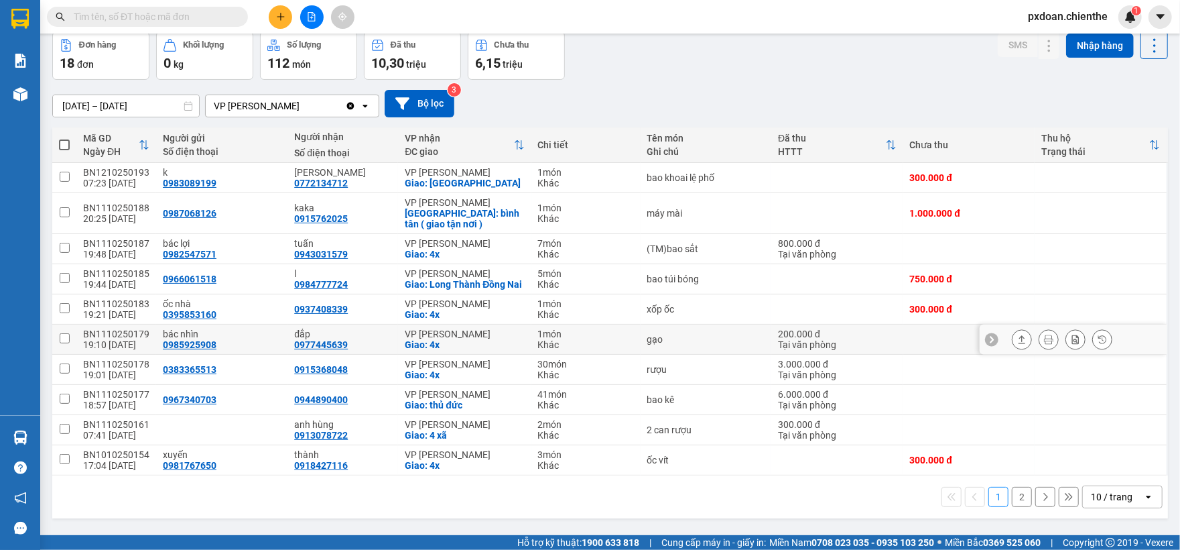
scroll to position [71, 0]
click at [121, 95] on input "12/10/2025 – 14/10/2025" at bounding box center [126, 105] width 146 height 21
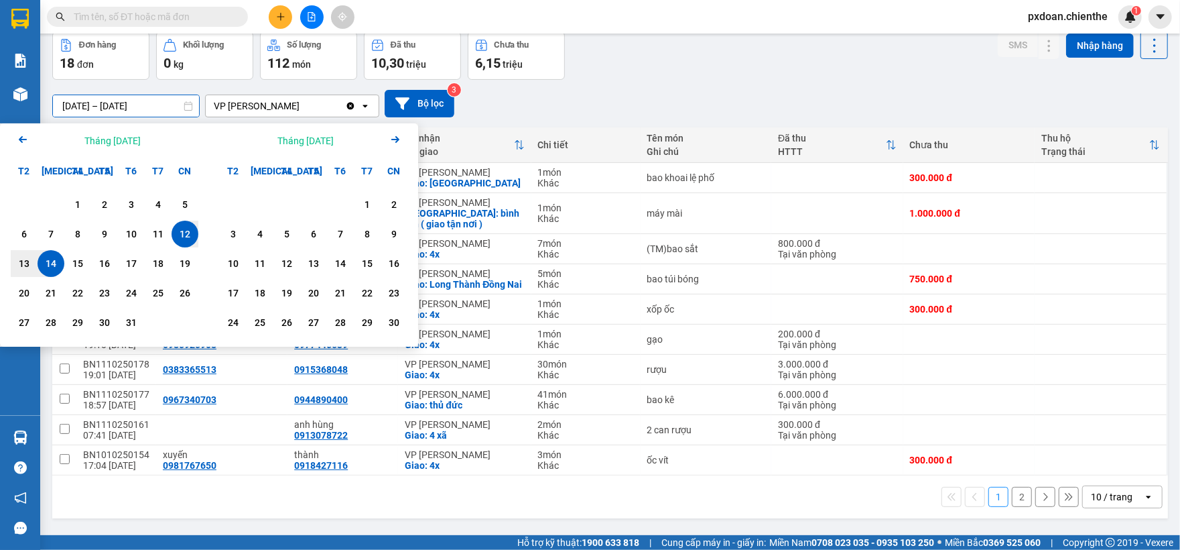
click at [16, 132] on icon "Arrow Left" at bounding box center [23, 139] width 16 height 16
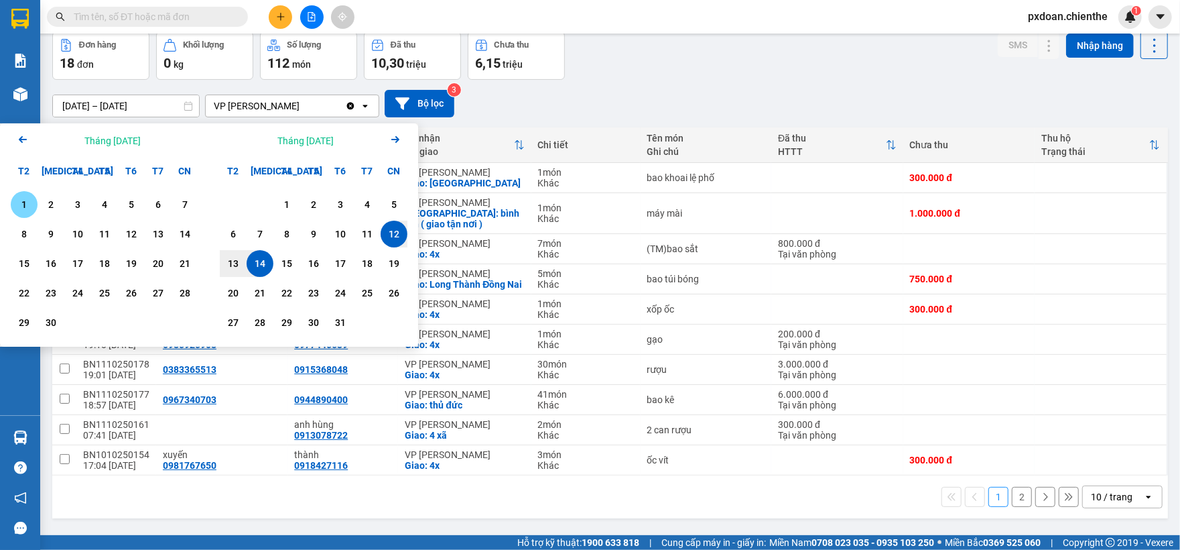
click at [27, 196] on div "1" at bounding box center [24, 204] width 19 height 16
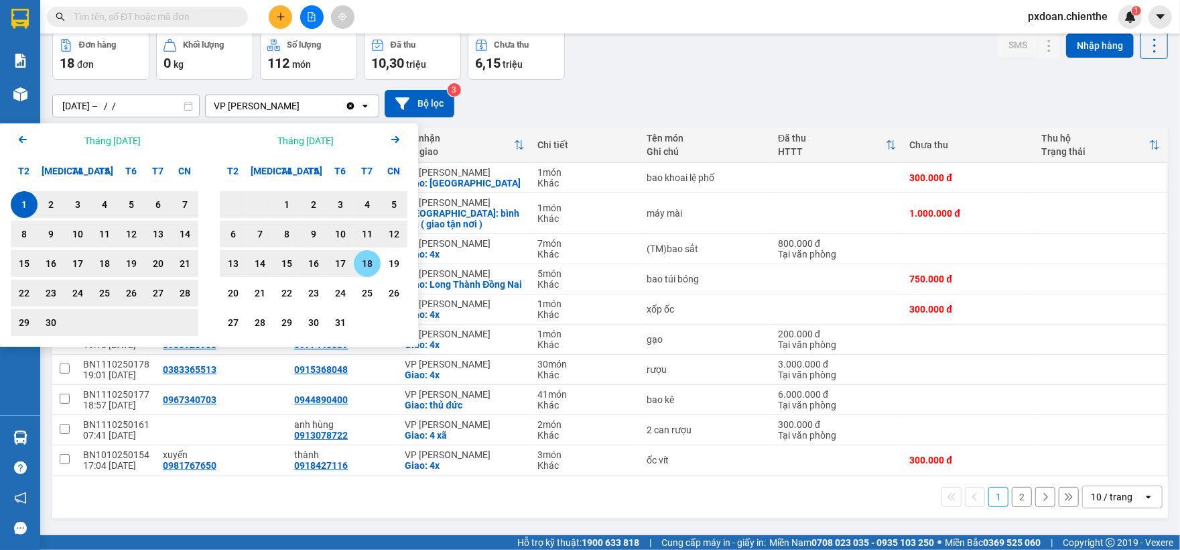
click at [377, 253] on div "18" at bounding box center [367, 263] width 27 height 27
type input "01/09/2025 – 18/10/2025"
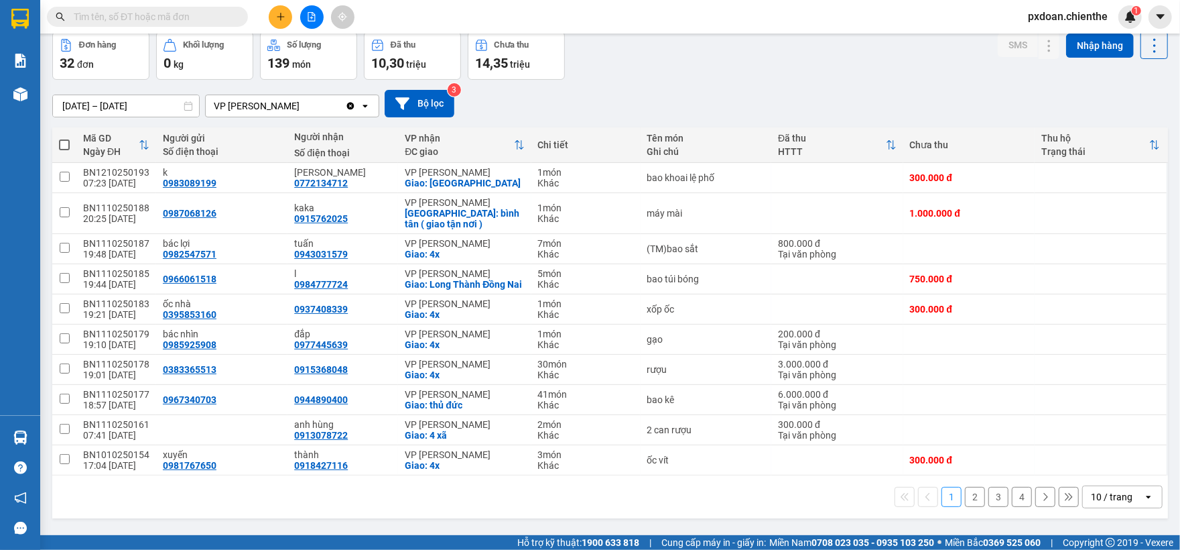
click at [1109, 491] on div "10 / trang" at bounding box center [1113, 496] width 60 height 21
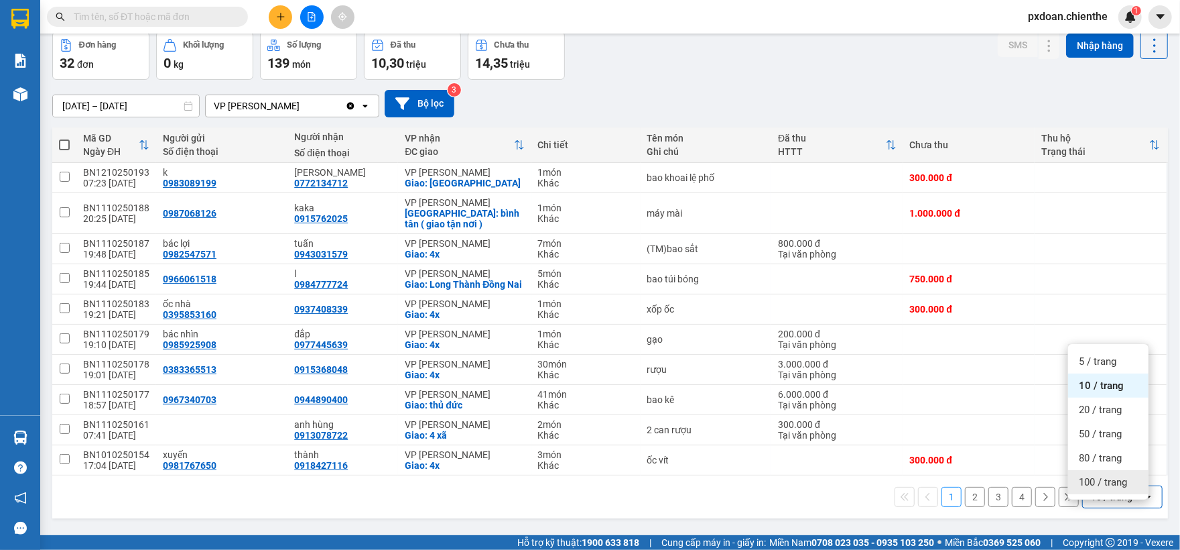
click at [1109, 475] on span "100 / trang" at bounding box center [1103, 481] width 48 height 13
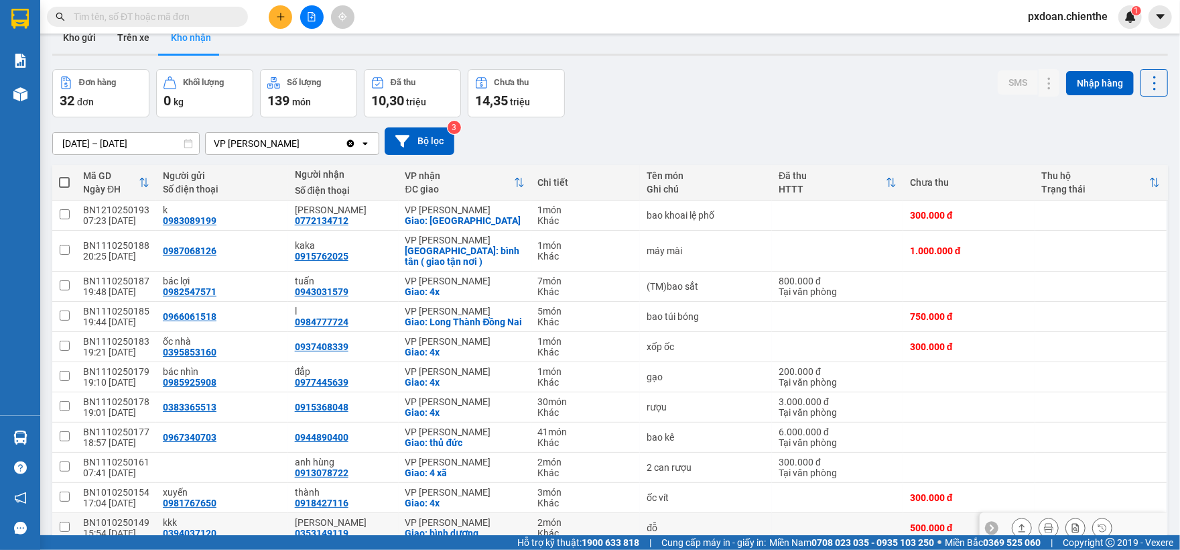
scroll to position [0, 0]
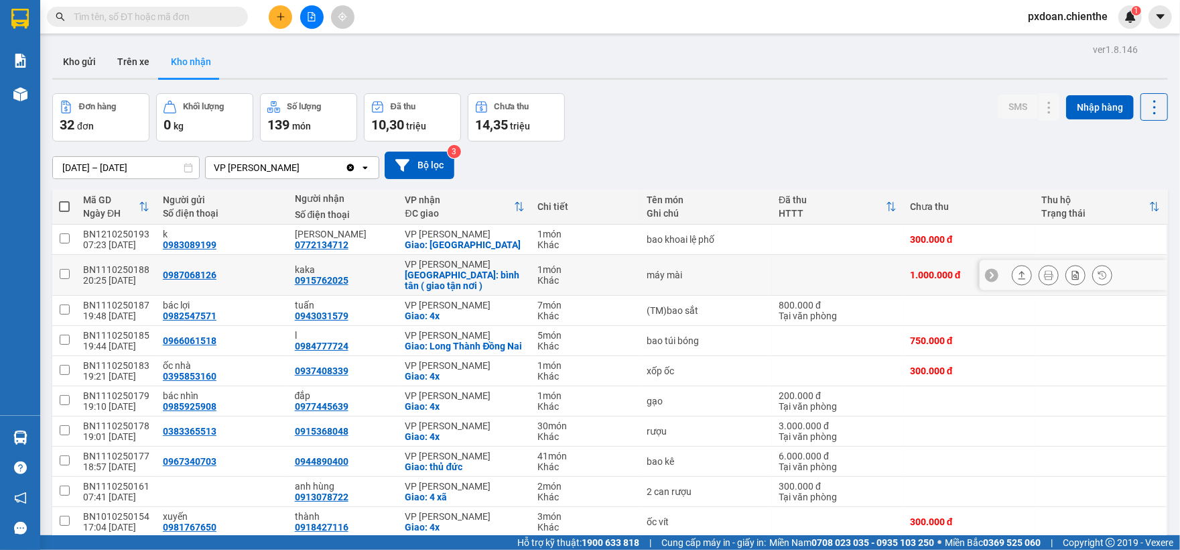
click at [115, 268] on div "BN1110250188" at bounding box center [116, 269] width 66 height 11
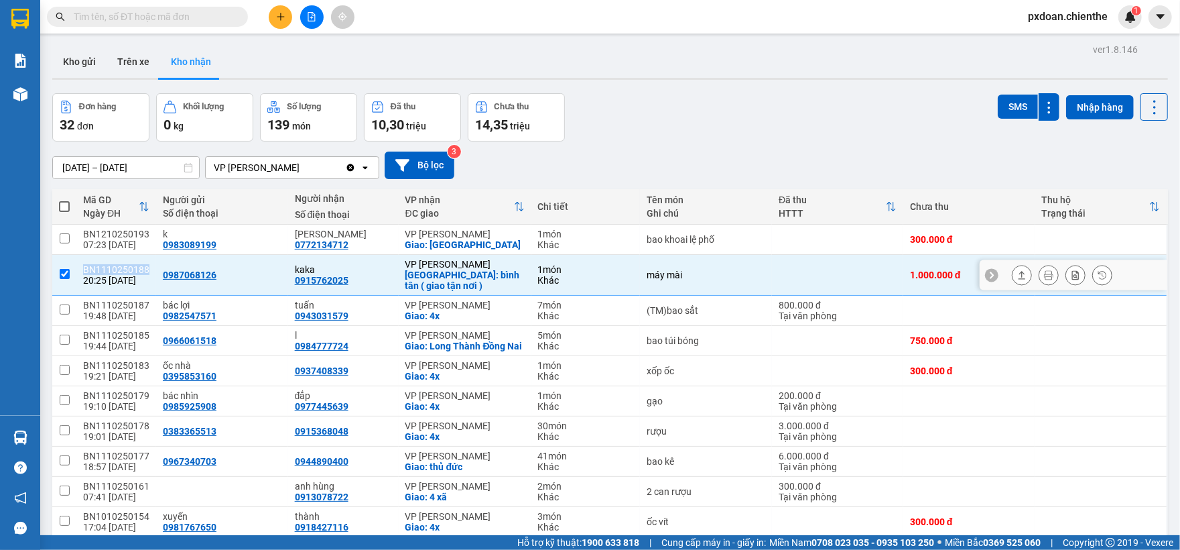
click at [115, 268] on div "BN1110250188" at bounding box center [116, 269] width 66 height 11
checkbox input "false"
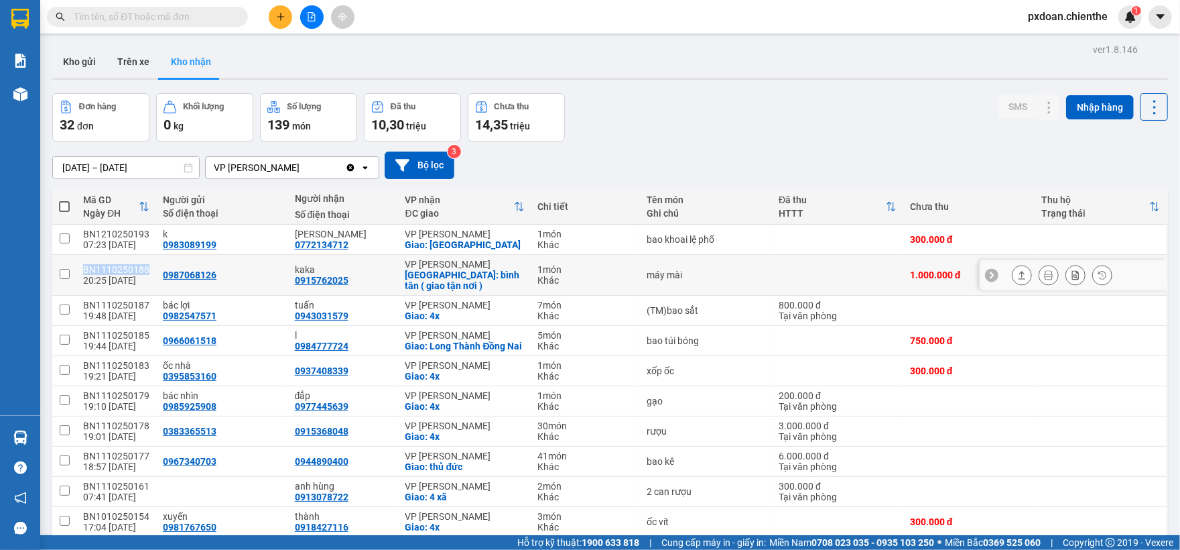
copy div "BN1110250188"
click at [143, 17] on input "text" at bounding box center [153, 16] width 158 height 15
paste input "BN1110250188"
click at [143, 17] on input "text" at bounding box center [153, 16] width 158 height 15
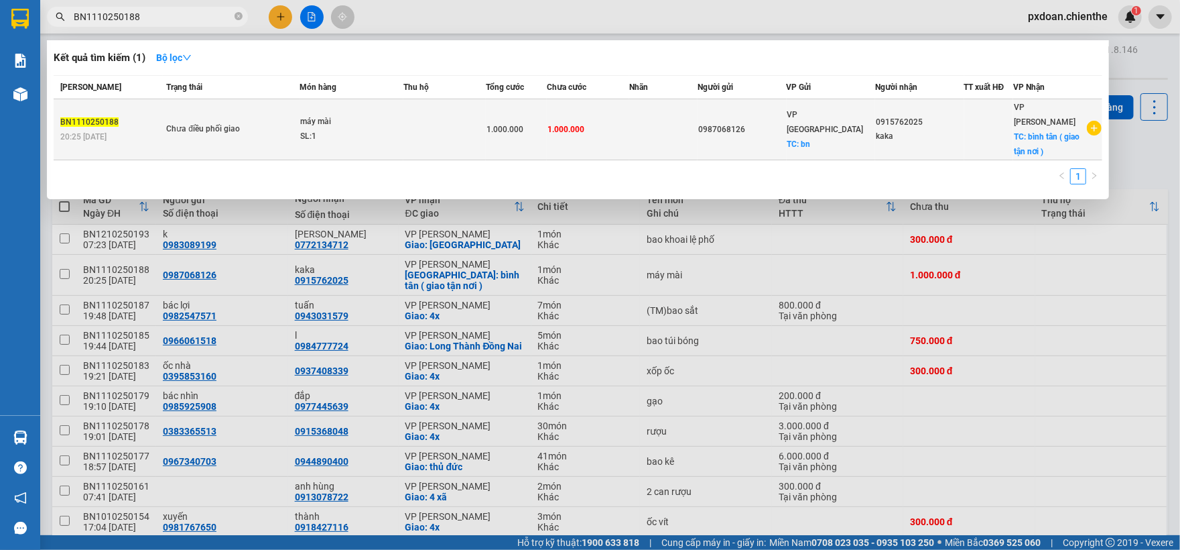
type input "BN1110250188"
click at [296, 122] on span "Chưa điều phối giao" at bounding box center [232, 129] width 133 height 15
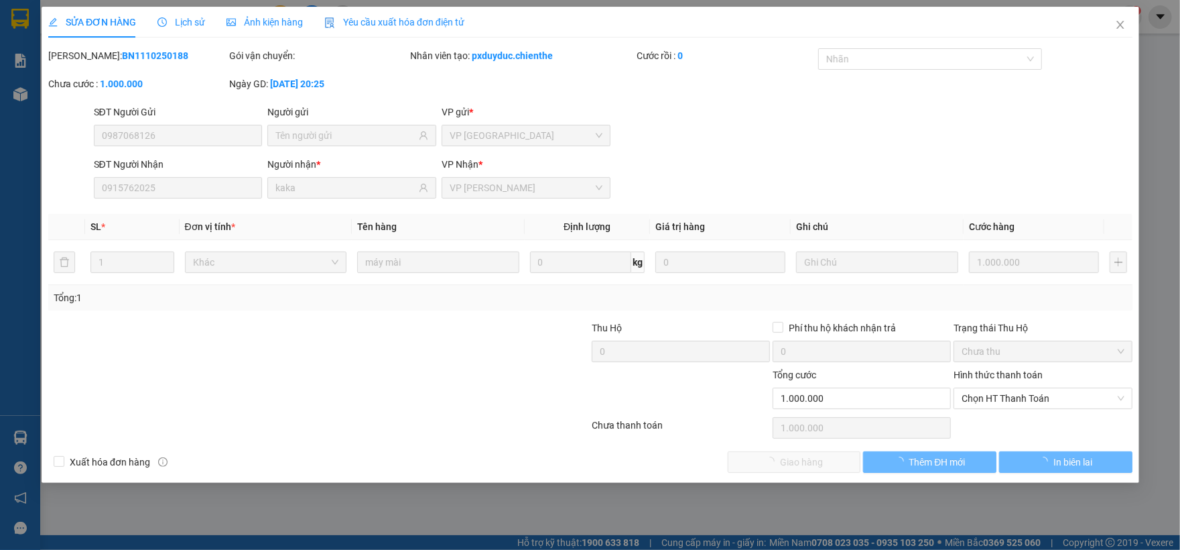
type input "0987068126"
type input "0915762025"
type input "kaka"
type input "0"
type input "1.000.000"
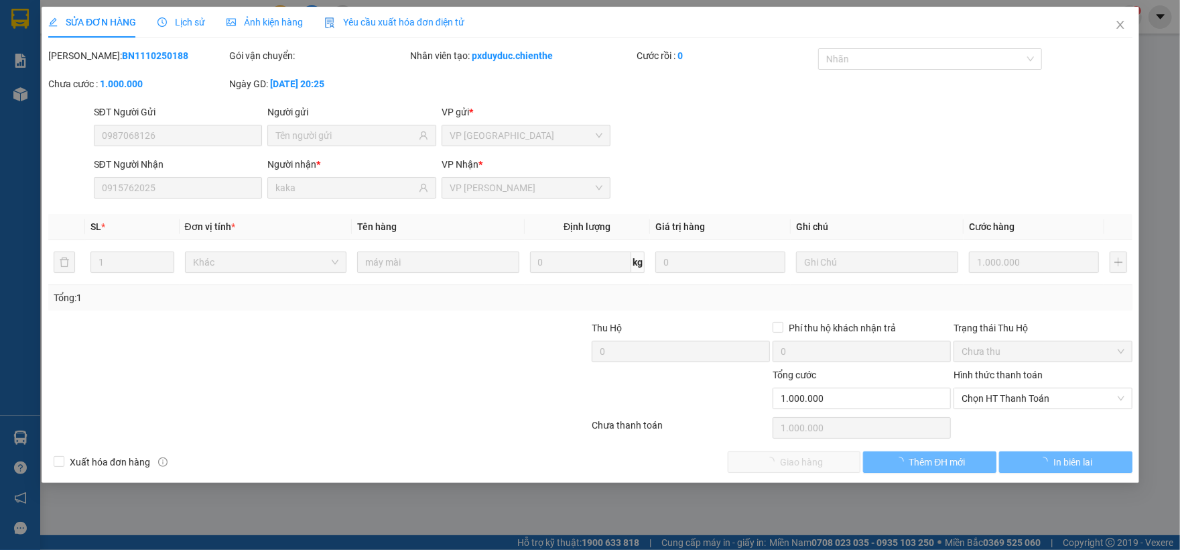
type input "1.000.000"
click at [261, 19] on span "Ảnh kiện hàng" at bounding box center [265, 22] width 76 height 11
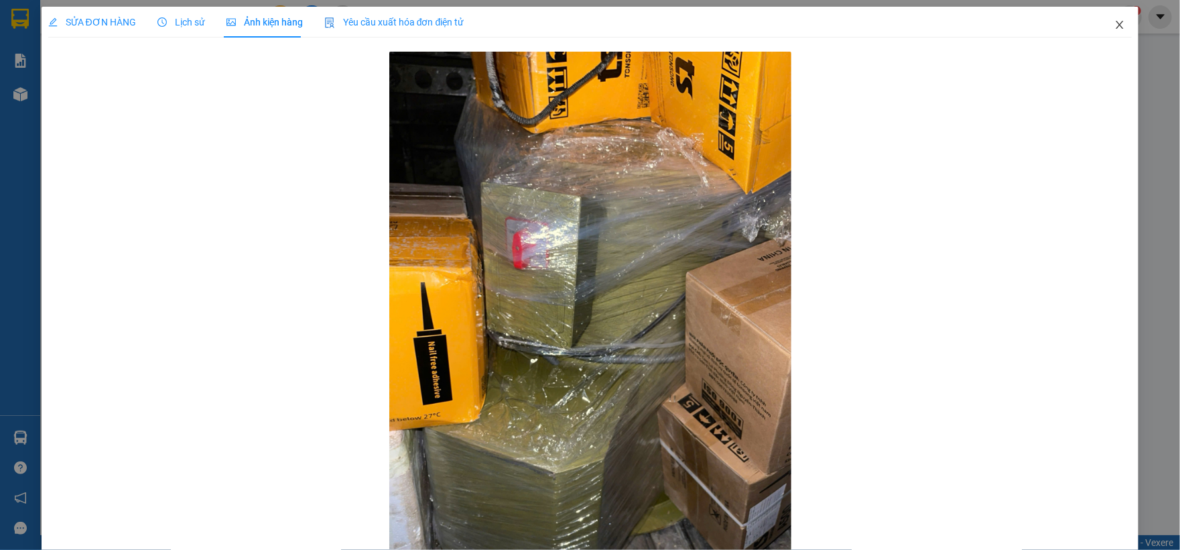
click at [1118, 24] on span "Close" at bounding box center [1120, 26] width 38 height 38
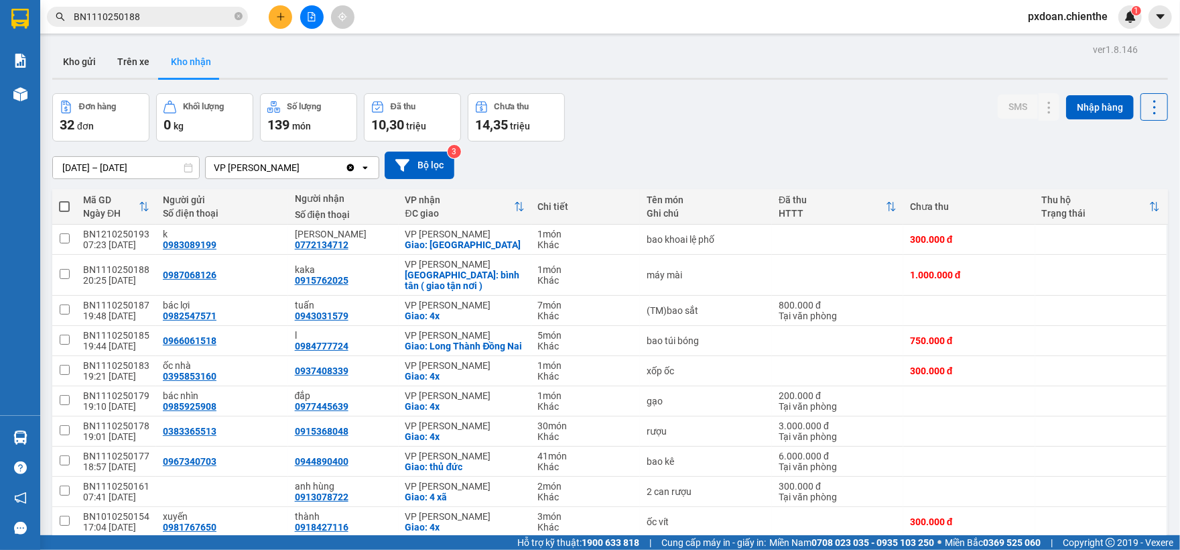
click at [304, 22] on button at bounding box center [311, 16] width 23 height 23
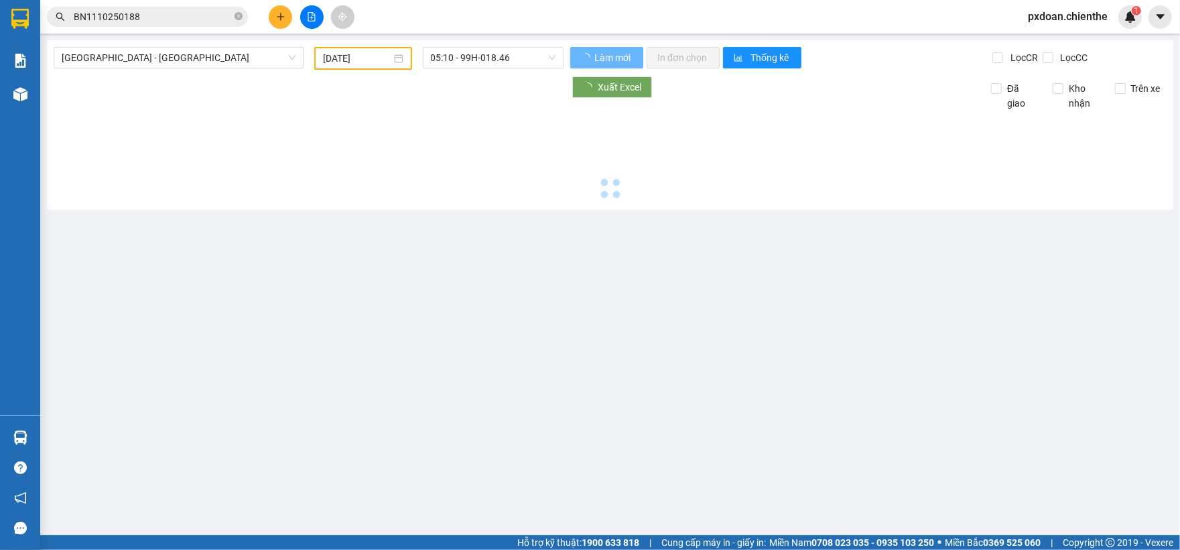
type input "[DATE]"
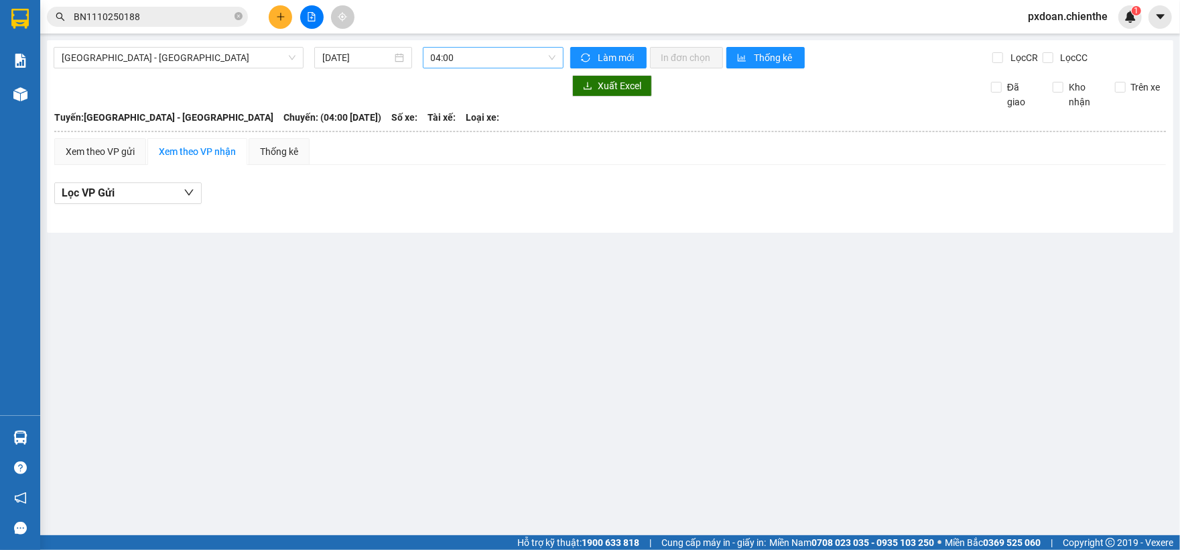
click at [456, 68] on div "04:00" at bounding box center [493, 57] width 141 height 21
click at [465, 129] on div "04:10 - 99H-018.46" at bounding box center [483, 127] width 105 height 15
